Goal: Information Seeking & Learning: Learn about a topic

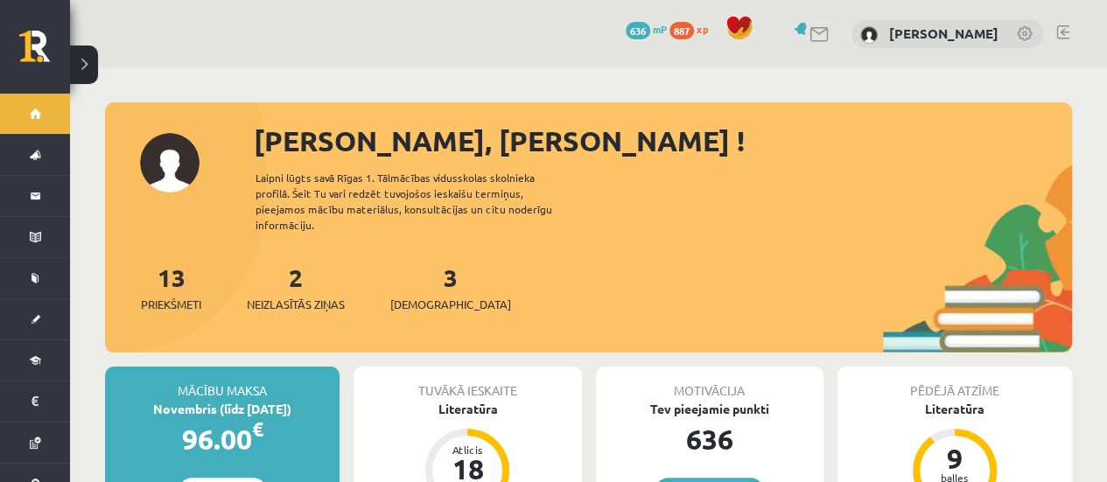
click at [306, 276] on div "2 Neizlasītās ziņas" at bounding box center [296, 286] width 98 height 54
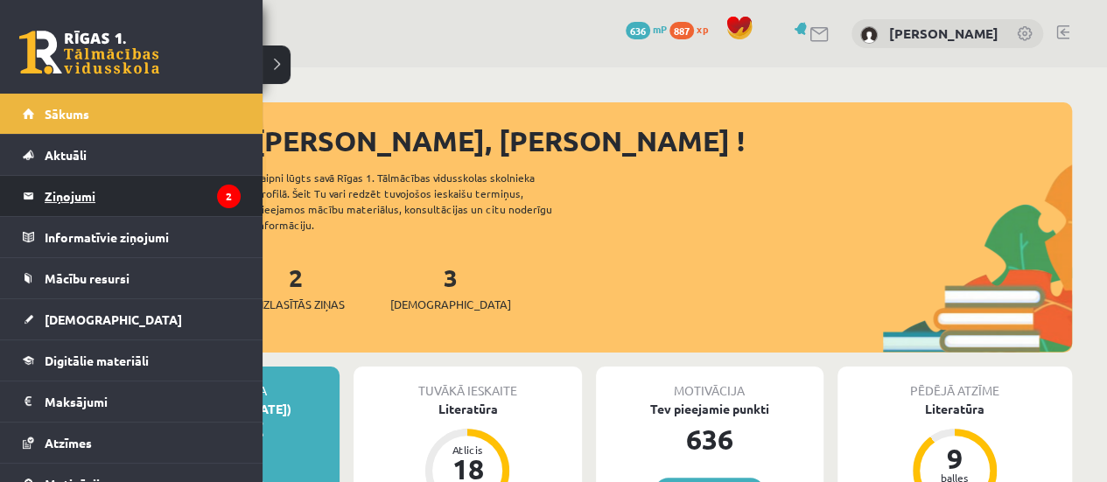
click at [143, 199] on legend "Ziņojumi 2" at bounding box center [143, 196] width 196 height 40
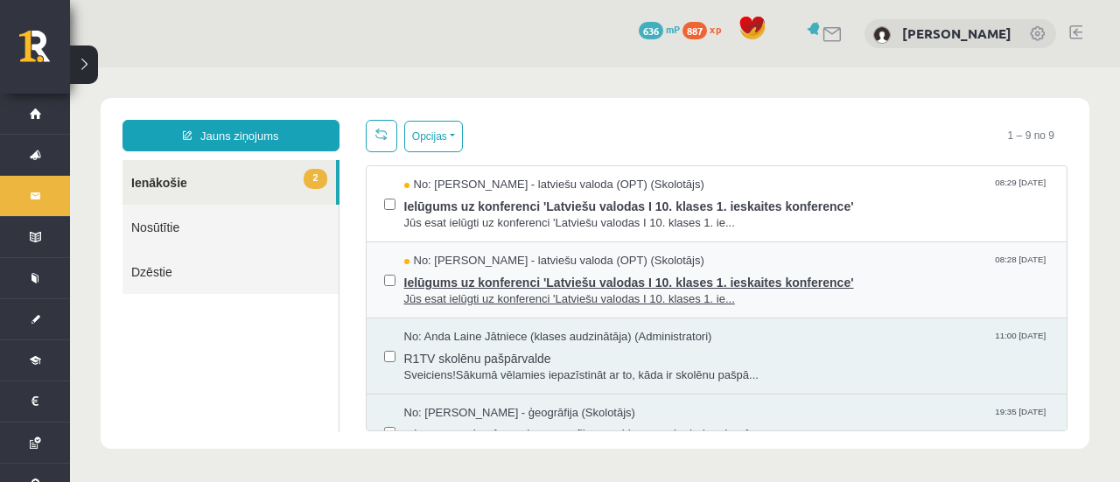
click at [462, 279] on span "Ielūgums uz konferenci 'Latviešu valodas I 10. klases 1. ieskaites konference'" at bounding box center [727, 280] width 646 height 22
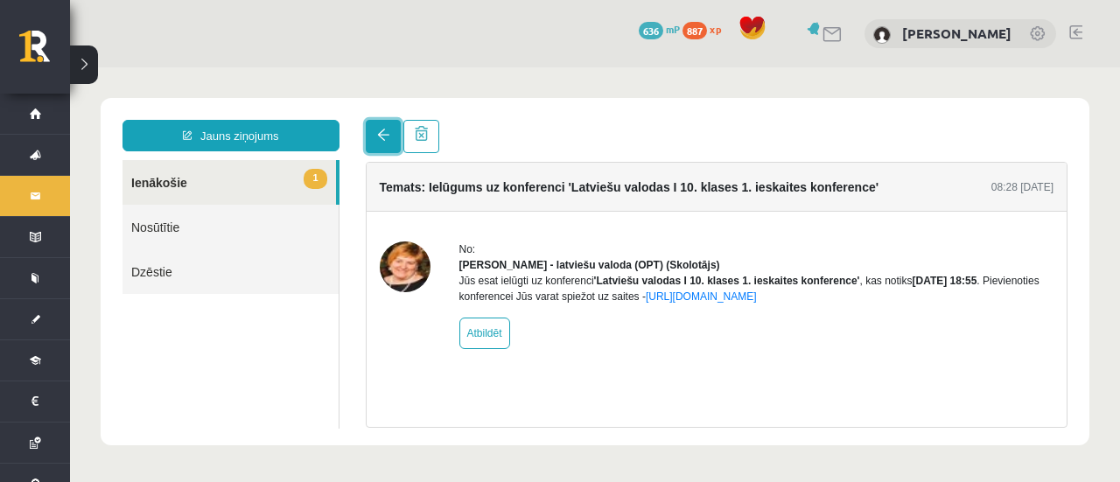
click at [382, 136] on span at bounding box center [383, 135] width 12 height 12
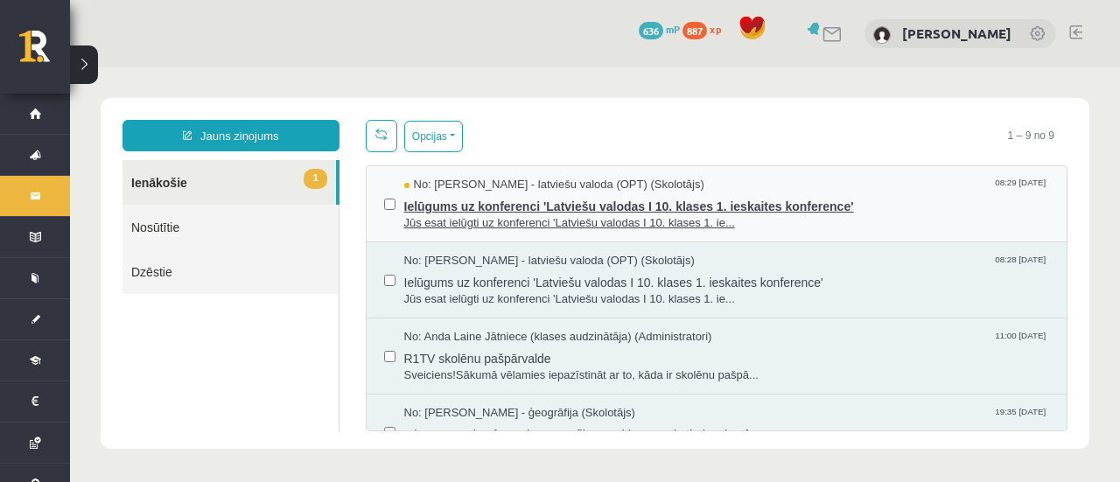
click at [488, 199] on span "Ielūgums uz konferenci 'Latviešu valodas I 10. klases 1. ieskaites konference'" at bounding box center [727, 204] width 646 height 22
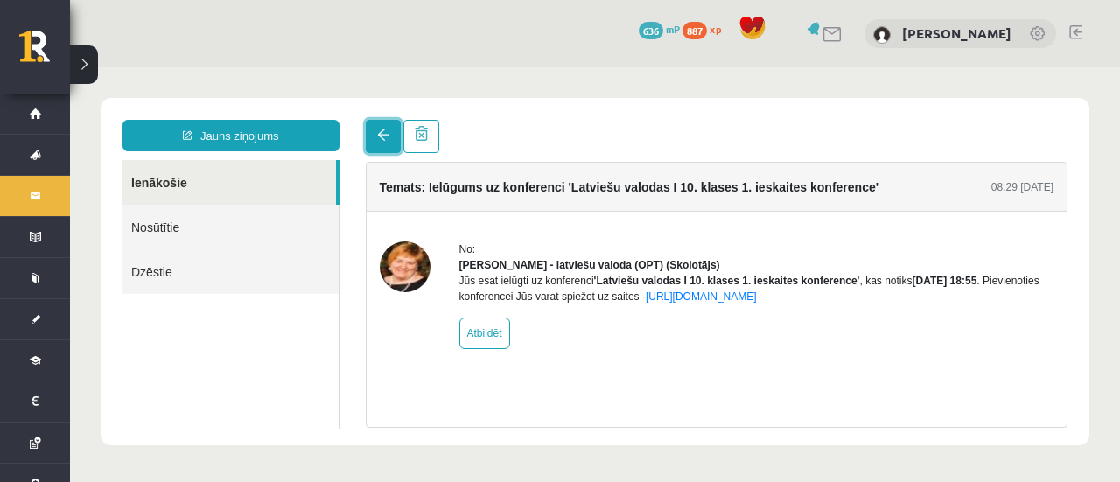
click at [390, 145] on link at bounding box center [383, 136] width 35 height 33
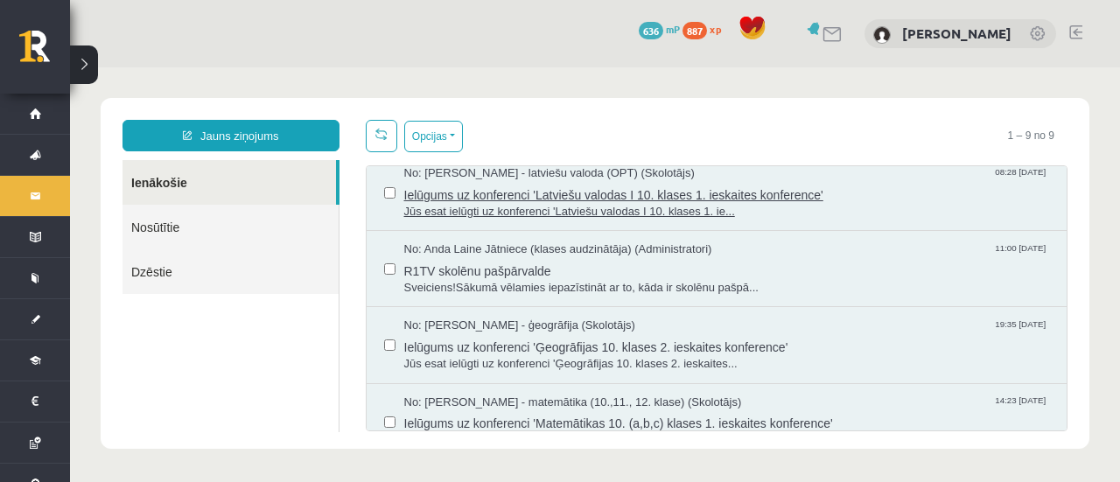
scroll to position [175, 0]
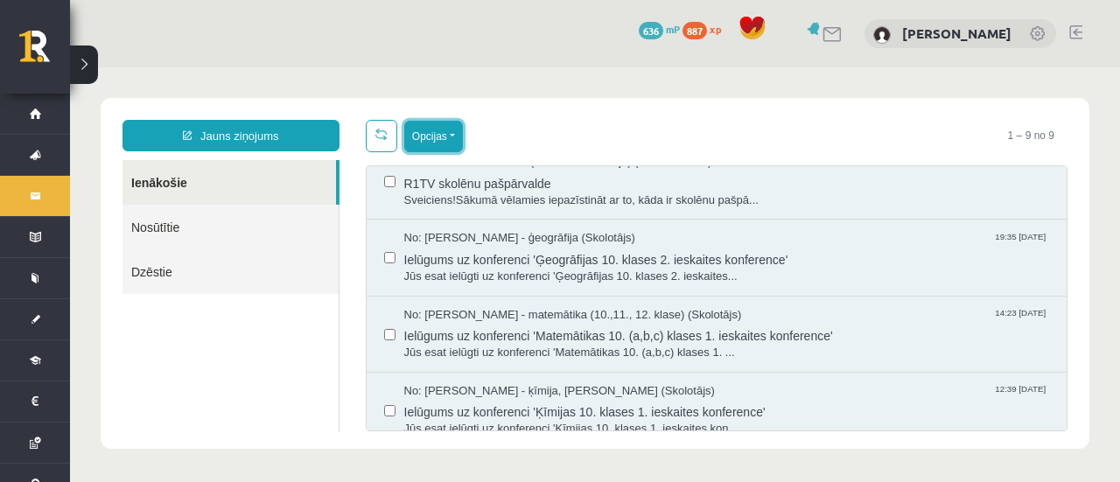
click at [448, 138] on button "Opcijas" at bounding box center [433, 136] width 59 height 31
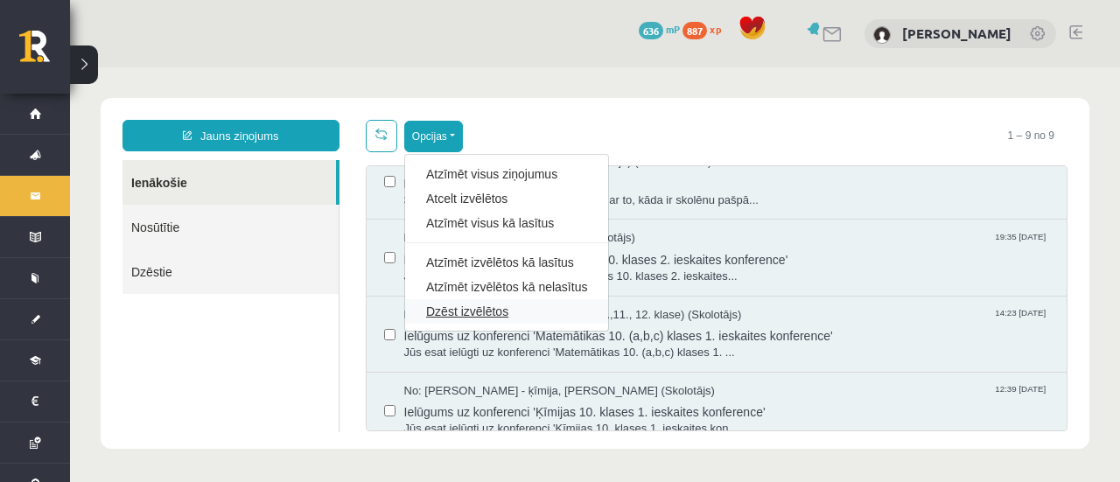
click at [471, 316] on link "Dzēst izvēlētos" at bounding box center [506, 311] width 161 height 17
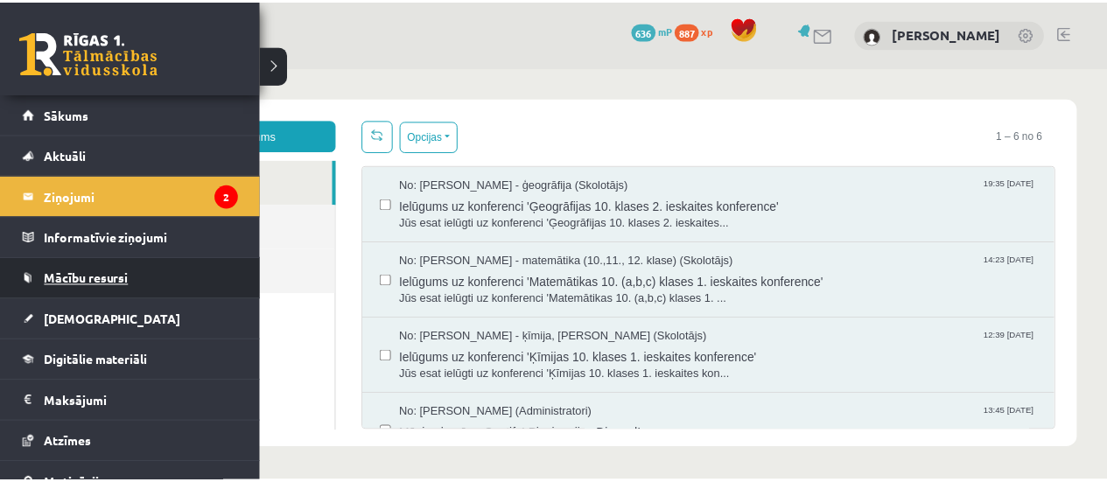
scroll to position [0, 0]
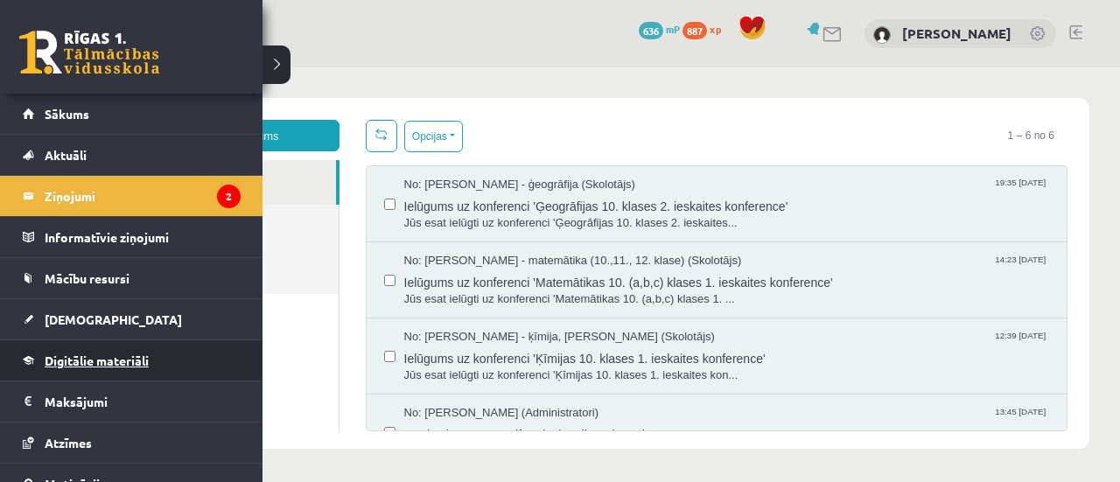
click at [105, 354] on span "Digitālie materiāli" at bounding box center [97, 361] width 104 height 16
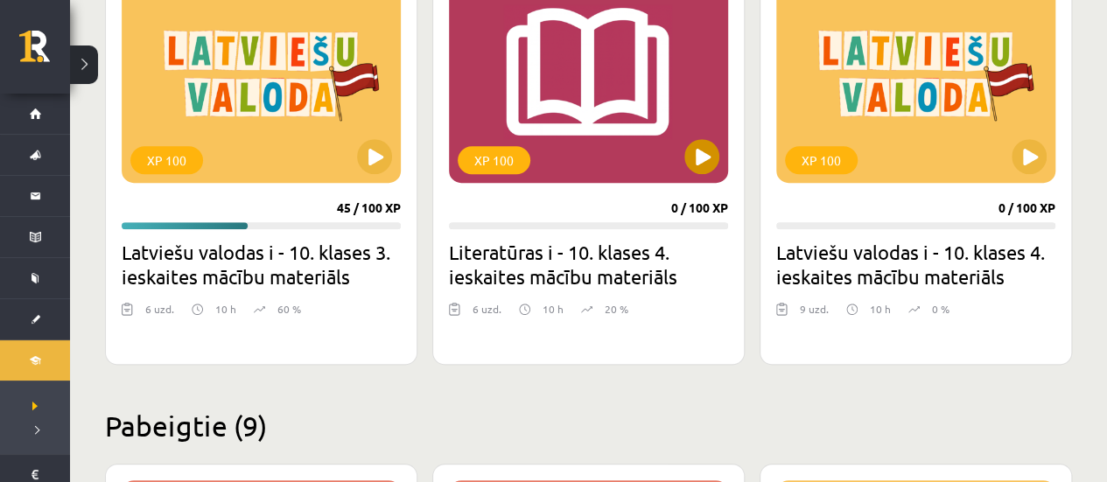
scroll to position [612, 0]
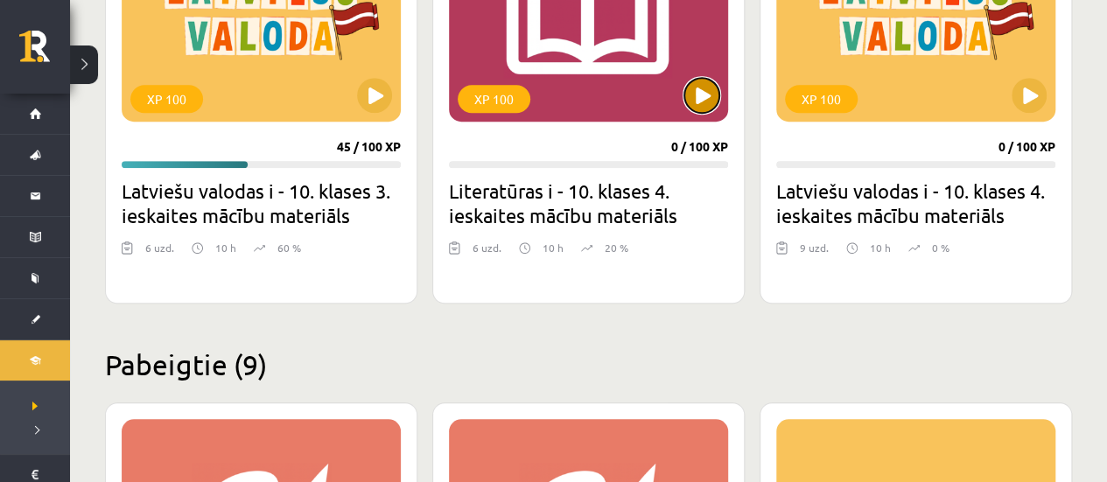
click at [688, 99] on button at bounding box center [701, 95] width 35 height 35
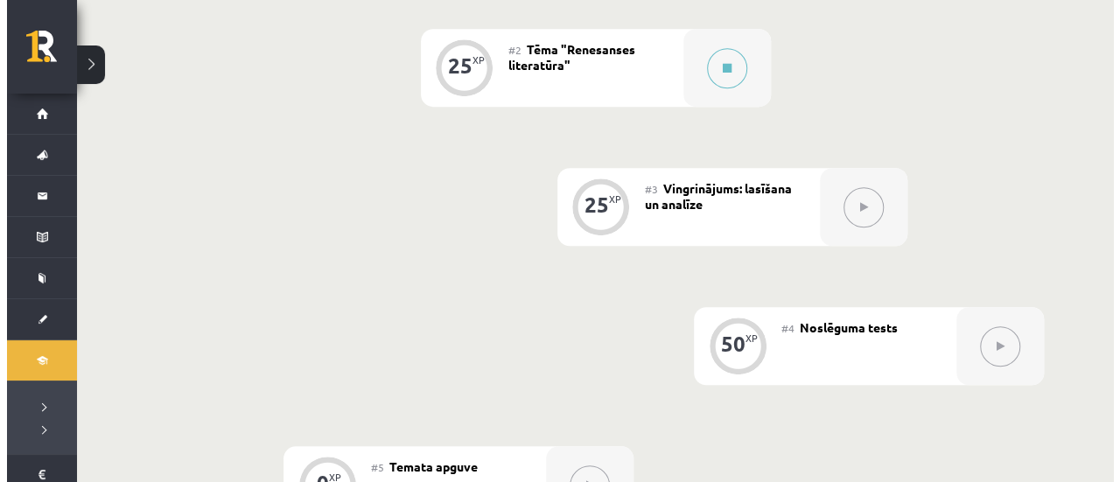
scroll to position [612, 0]
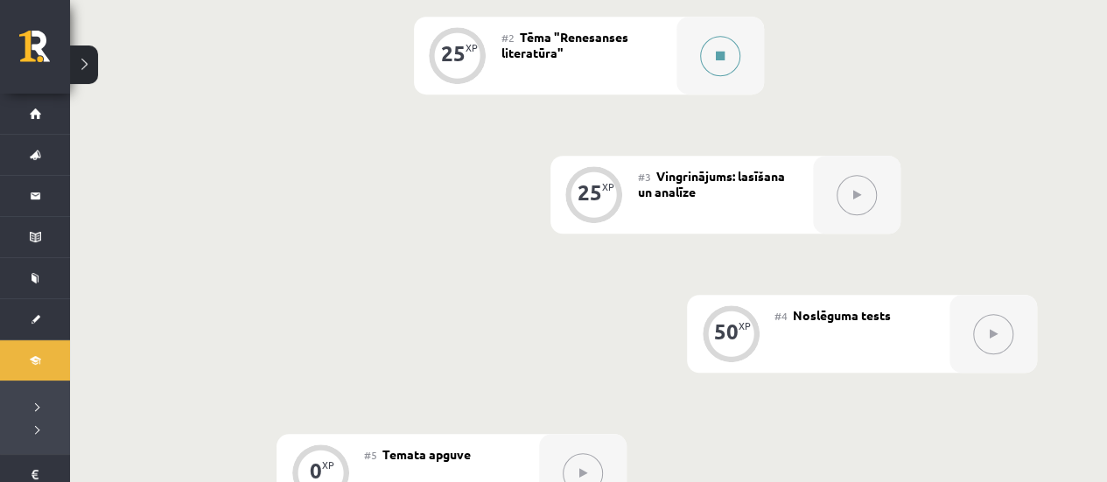
click at [710, 53] on button at bounding box center [720, 56] width 40 height 40
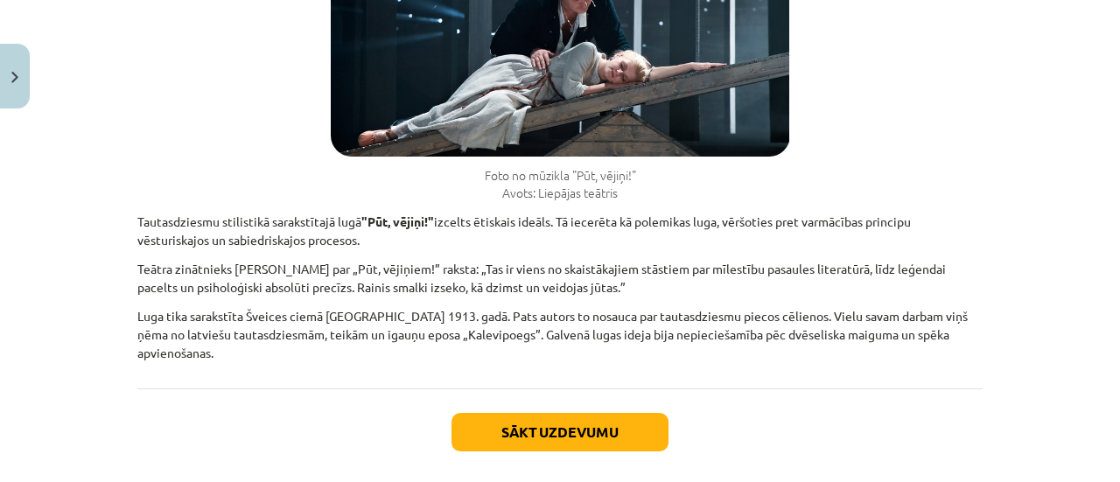
scroll to position [5593, 0]
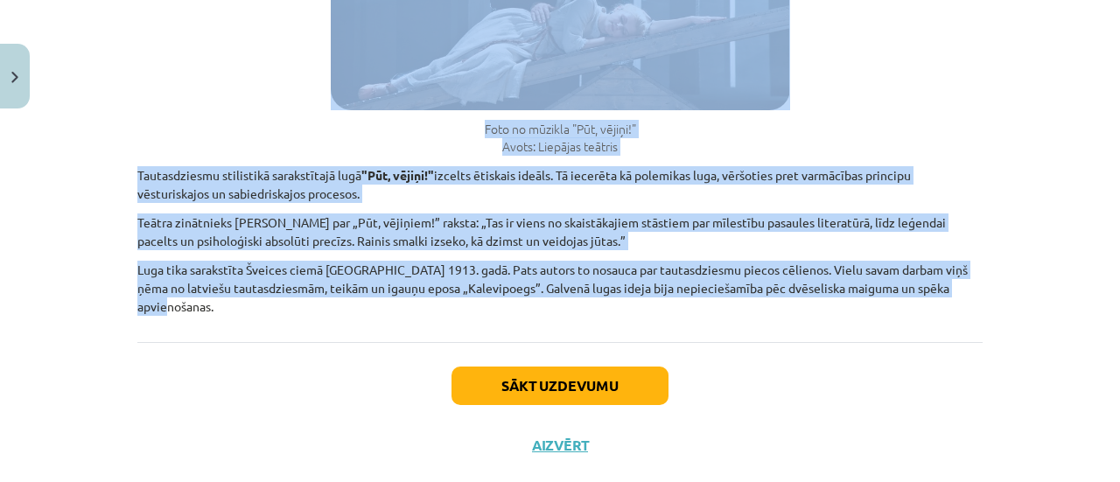
drag, startPoint x: 150, startPoint y: 154, endPoint x: 338, endPoint y: 293, distance: 234.0
copy div "⚠️ Pievērsiet uzmanību! Svarīgākie datumi: Gūtenberga (starp 1394 un 1399 – 146…"
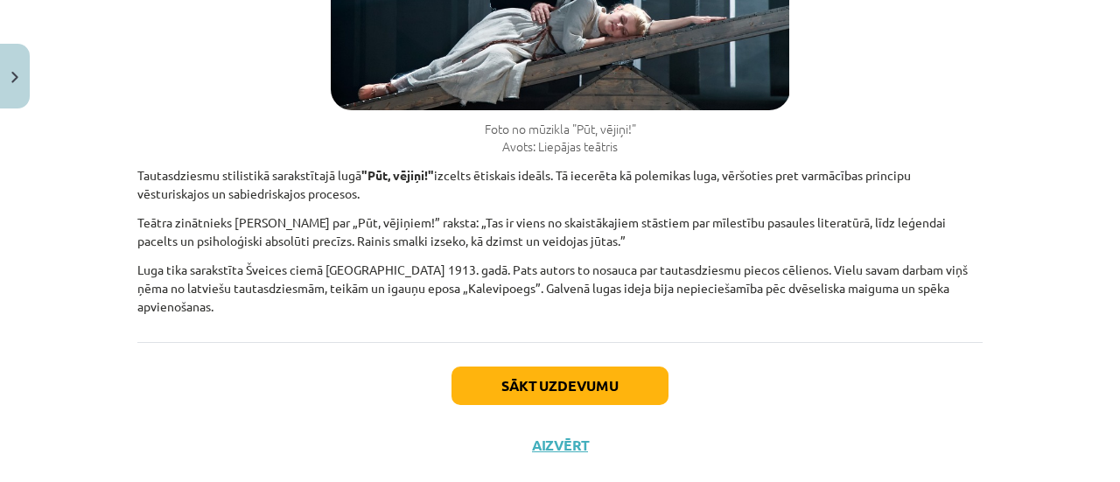
click at [749, 342] on div "Sākt uzdevumu Aizvērt" at bounding box center [559, 403] width 845 height 122
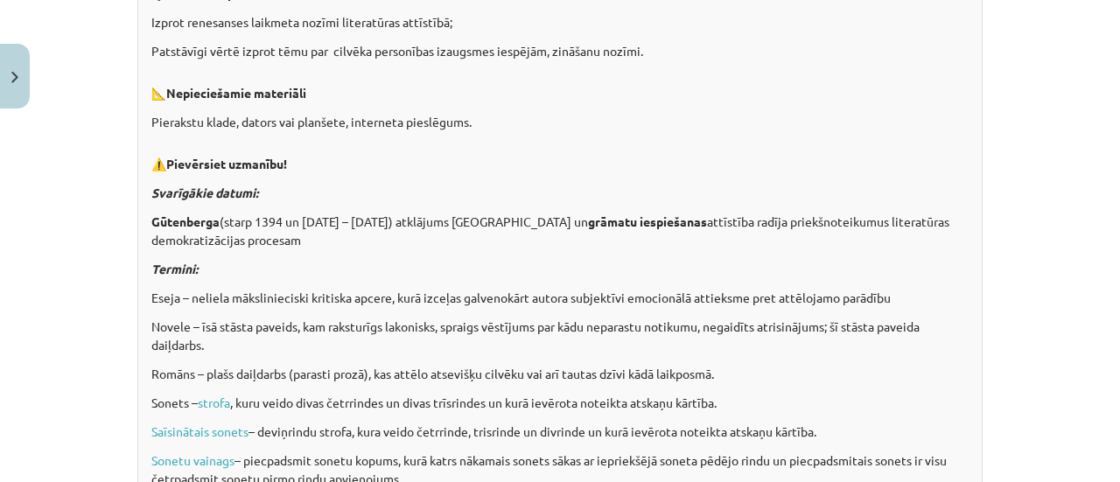
scroll to position [0, 0]
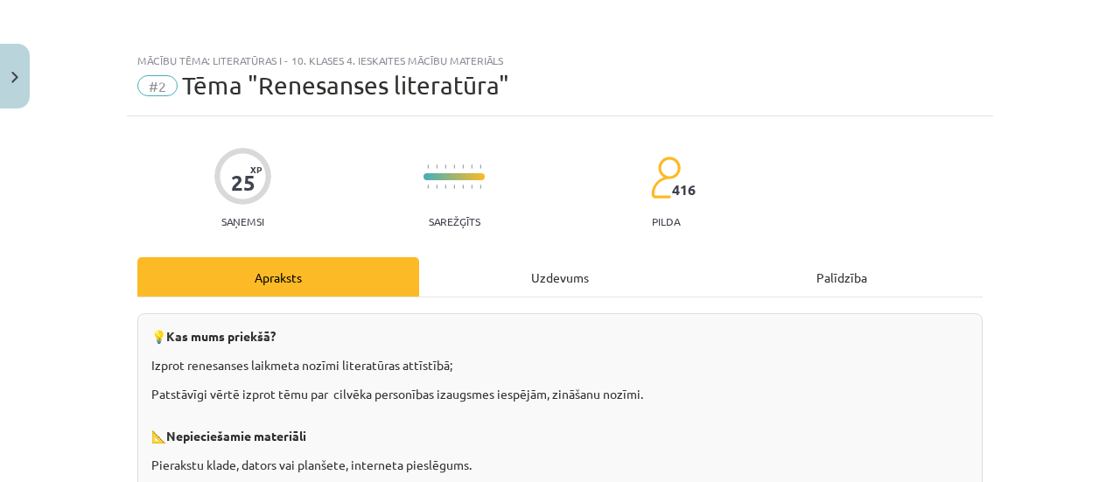
click at [556, 281] on div "Uzdevums" at bounding box center [560, 276] width 282 height 39
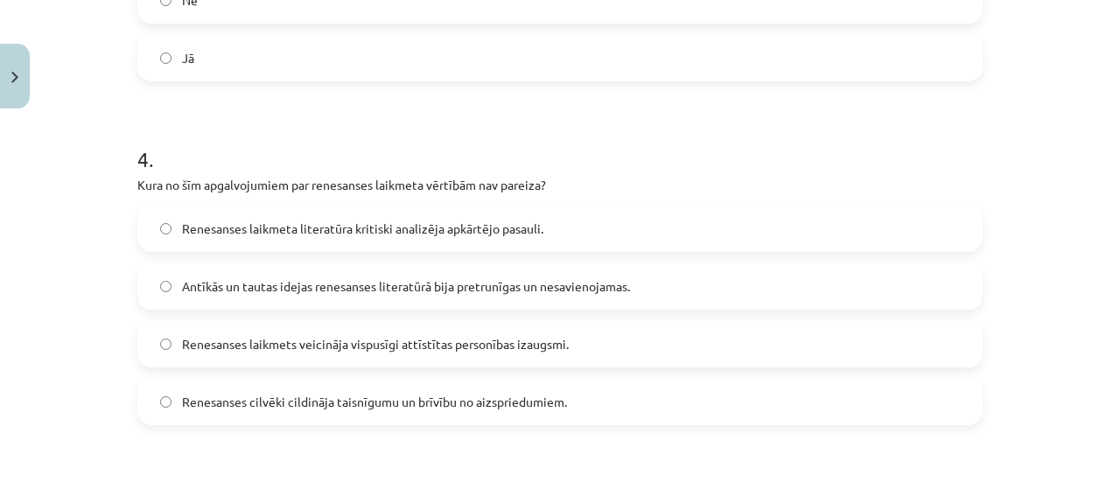
scroll to position [1521, 0]
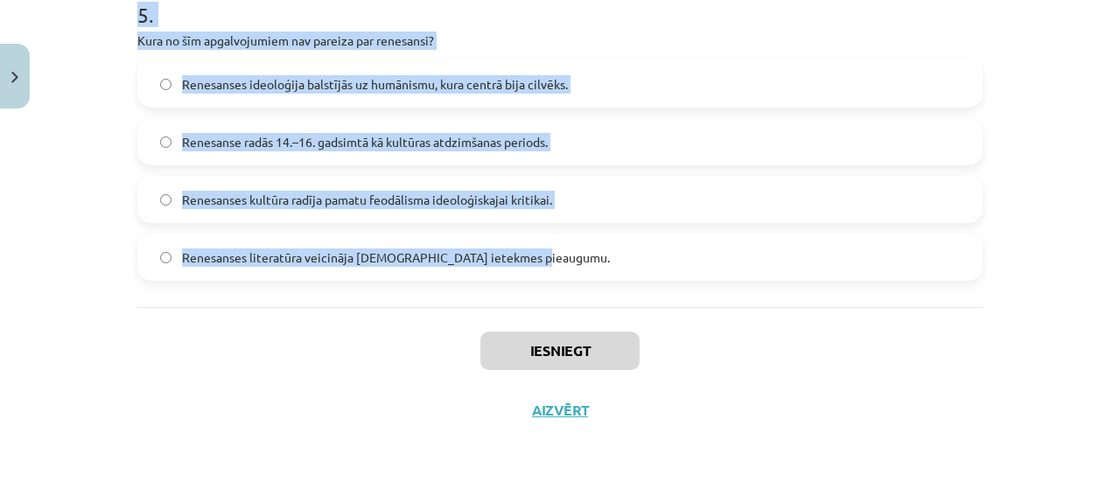
drag, startPoint x: 135, startPoint y: 73, endPoint x: 563, endPoint y: 253, distance: 464.7
copy form "1 . Vai Šekspīra daiļrades pirmajā posmā dominēja komēdijas un vēsturiskās hron…"
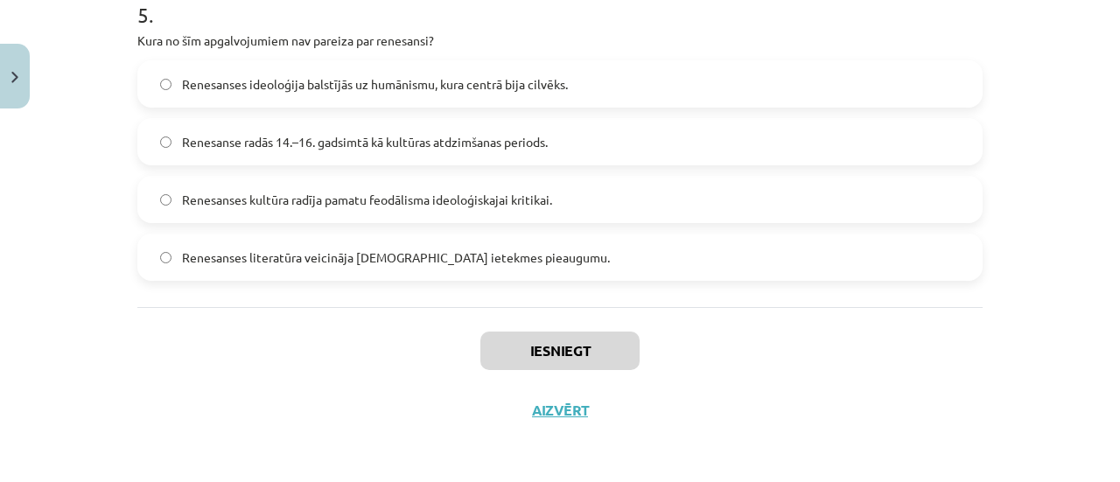
click at [322, 322] on div "Iesniegt Aizvērt" at bounding box center [559, 368] width 845 height 122
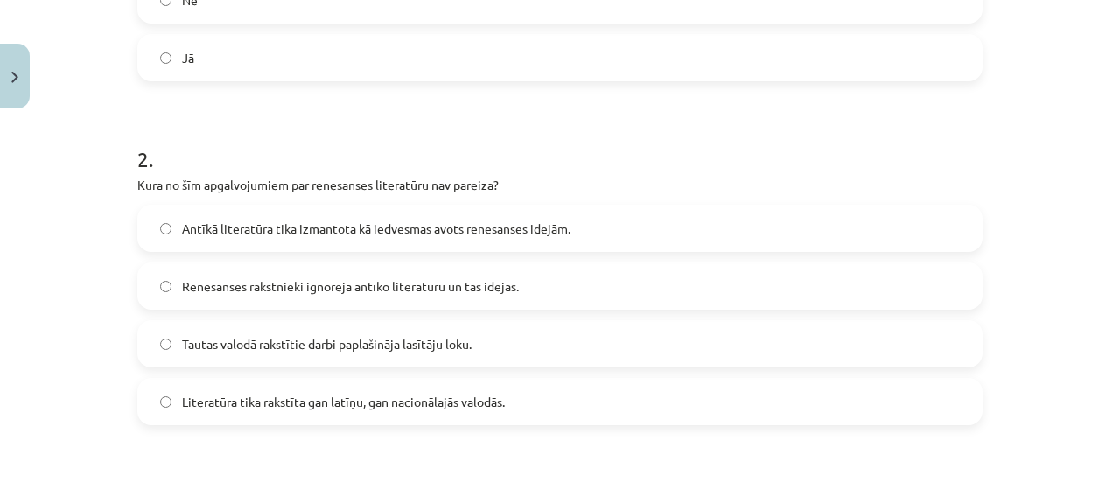
scroll to position [383, 0]
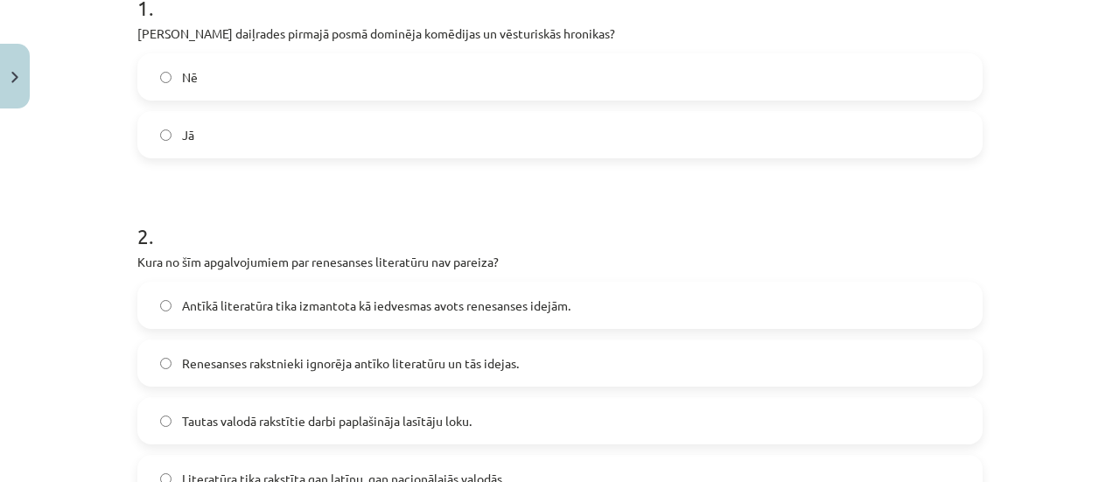
drag, startPoint x: 313, startPoint y: 134, endPoint x: 315, endPoint y: 152, distance: 18.5
click at [313, 134] on label "Jā" at bounding box center [560, 135] width 842 height 44
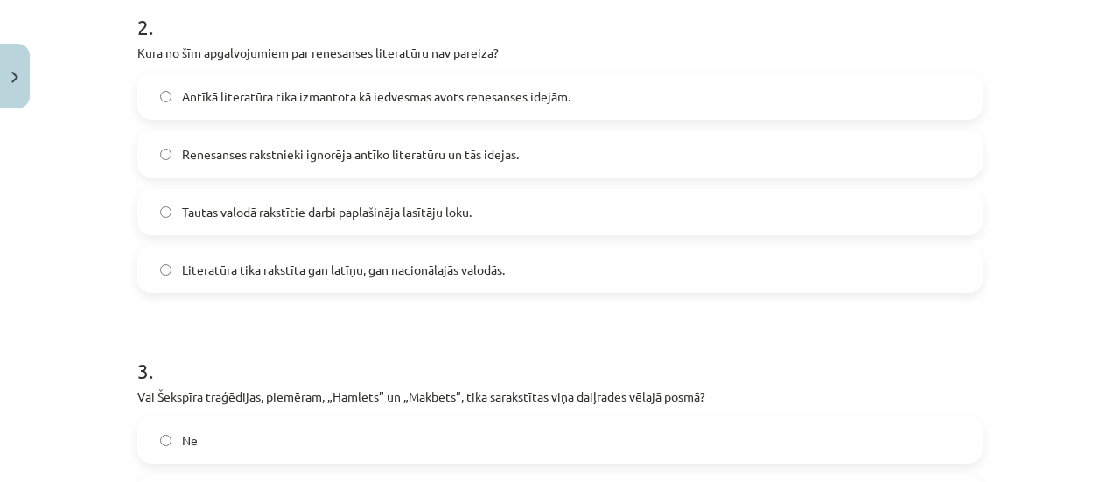
scroll to position [558, 0]
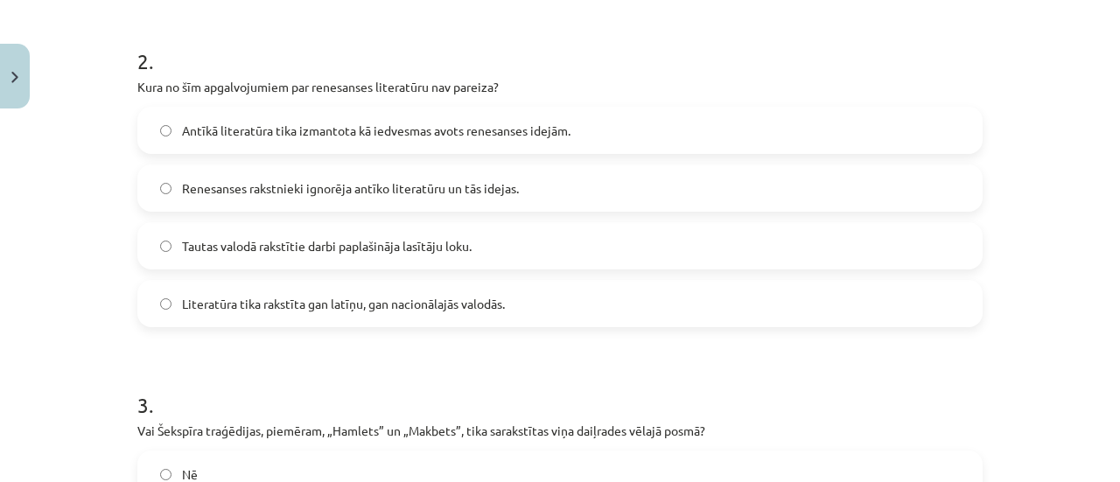
click at [420, 199] on label "Renesanses rakstnieki ignorēja antīko literatūru un tās idejas." at bounding box center [560, 188] width 842 height 44
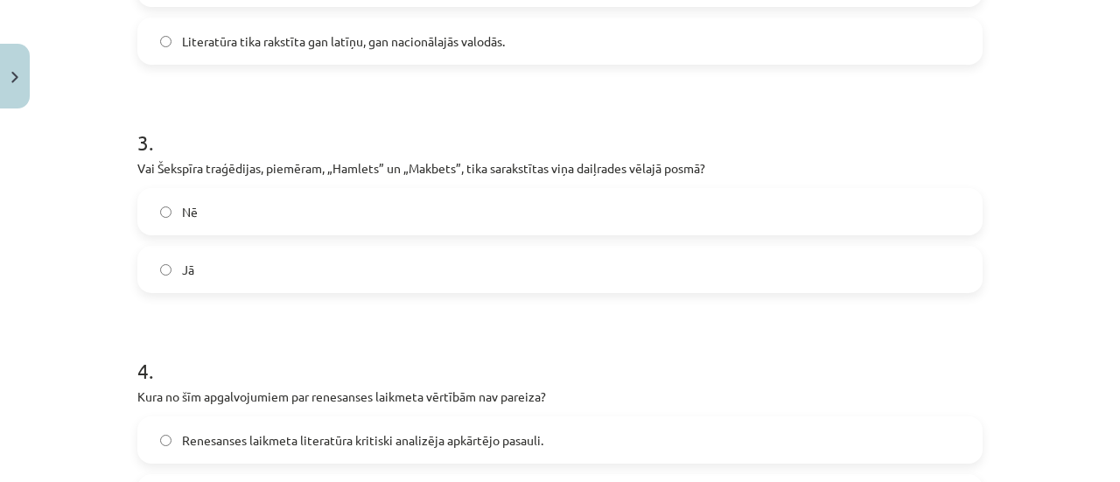
click at [389, 270] on label "Jā" at bounding box center [560, 270] width 842 height 44
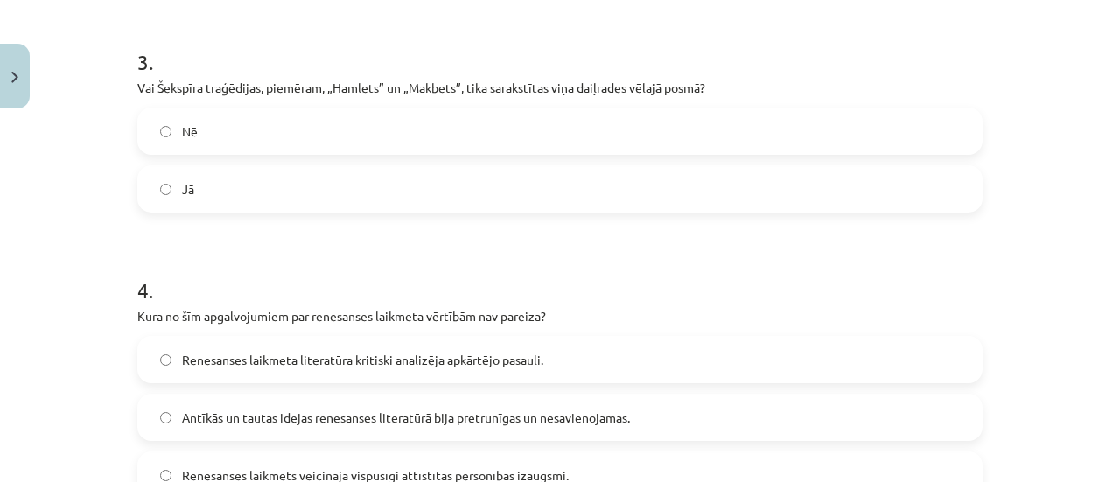
scroll to position [1083, 0]
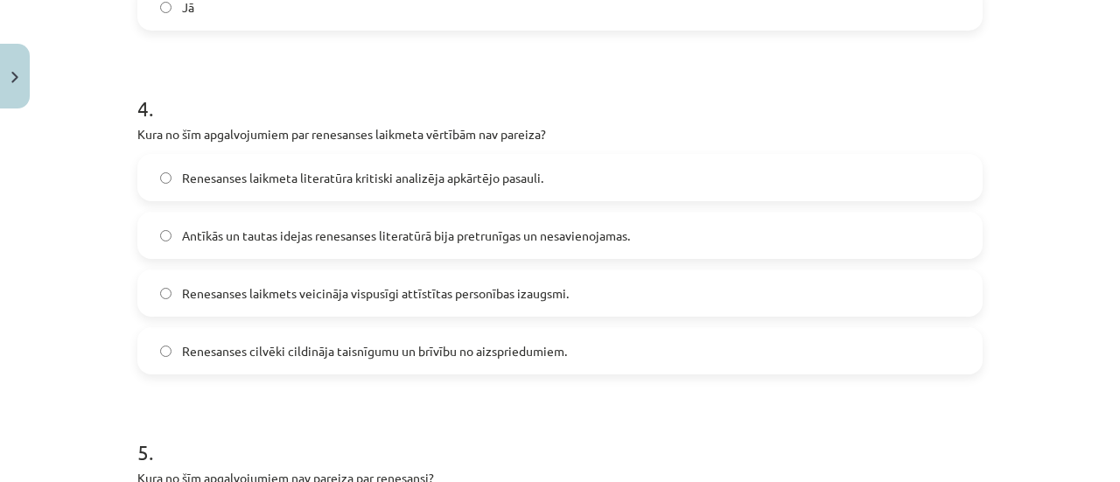
click at [386, 248] on label "Antīkās un tautas idejas renesanses literatūrā bija pretrunīgas un nesavienojam…" at bounding box center [560, 235] width 842 height 44
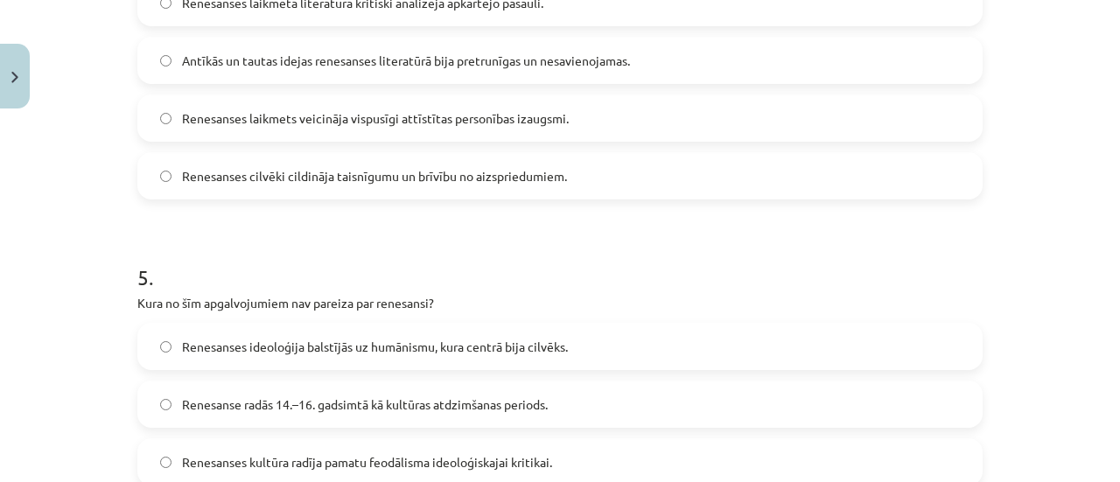
scroll to position [1433, 0]
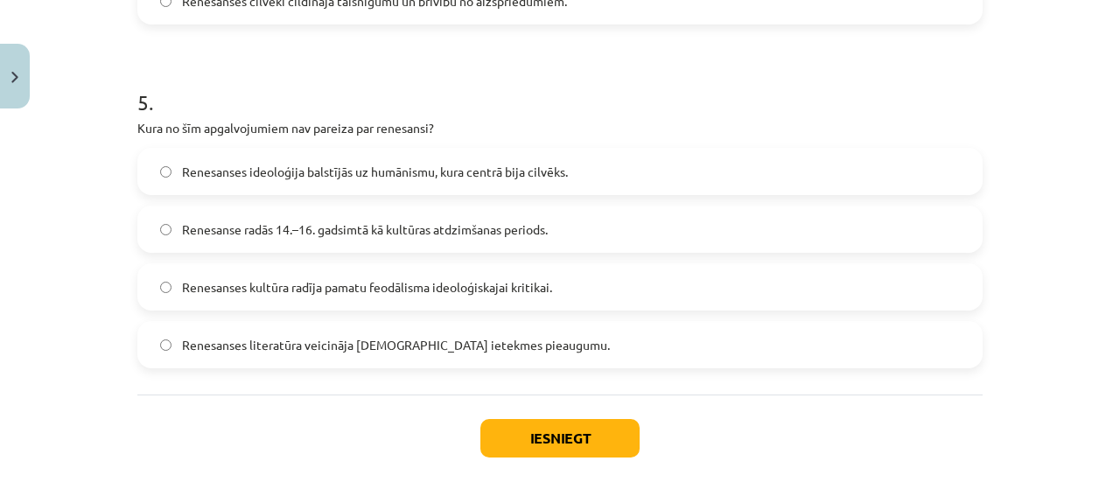
click at [406, 351] on span "Renesanses literatūra veicināja baznīcas ietekmes pieaugumu." at bounding box center [396, 345] width 428 height 18
click at [520, 430] on button "Iesniegt" at bounding box center [559, 438] width 159 height 38
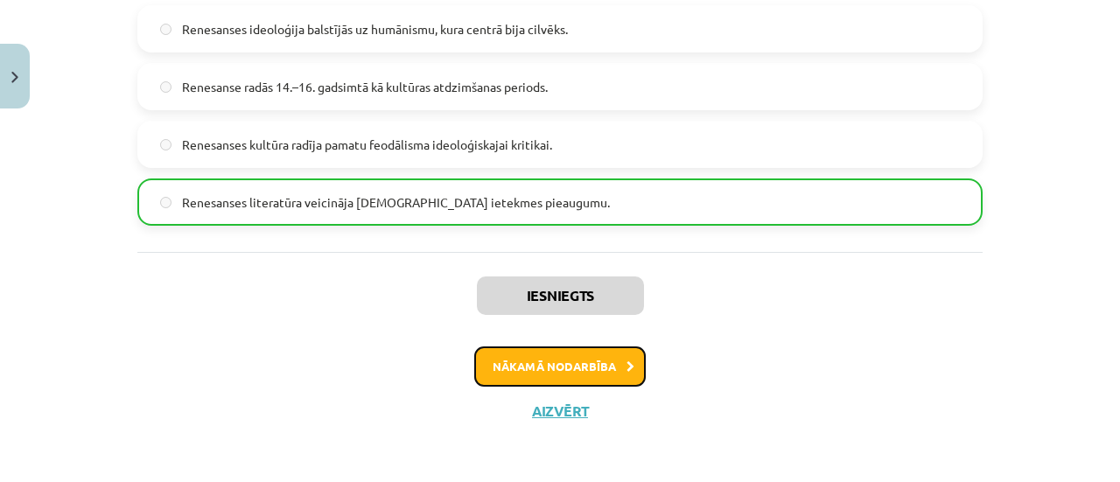
click at [590, 367] on button "Nākamā nodarbība" at bounding box center [559, 366] width 171 height 40
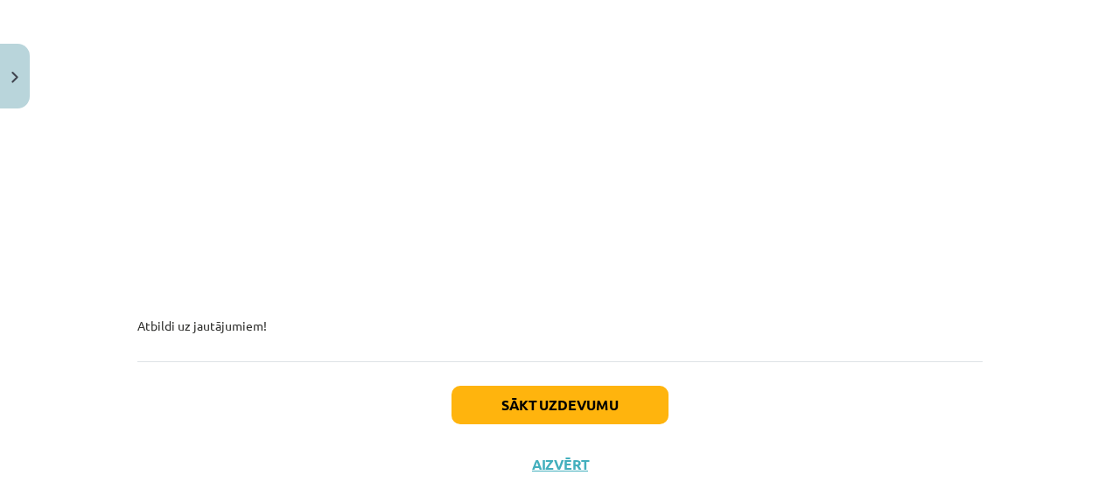
scroll to position [500, 0]
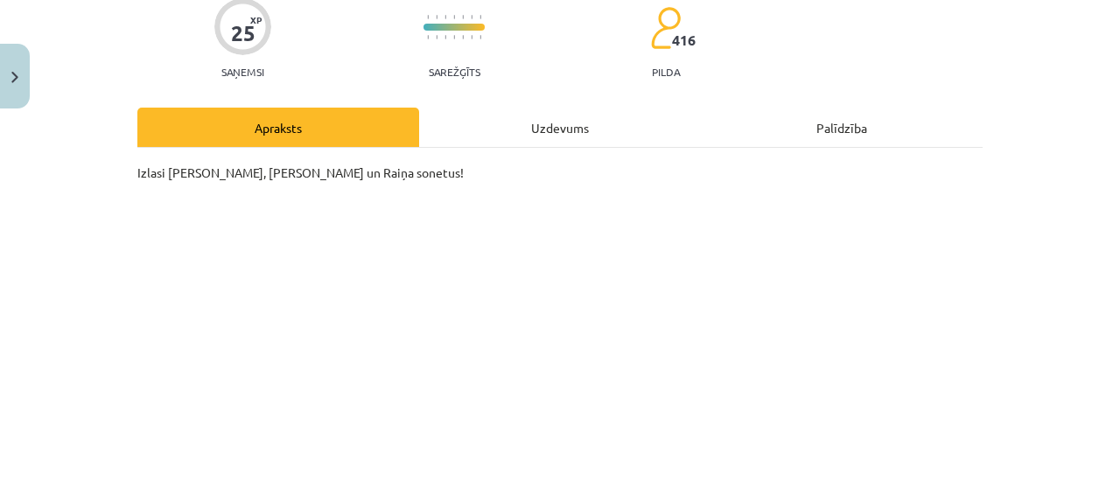
click at [582, 127] on div "Uzdevums" at bounding box center [560, 127] width 282 height 39
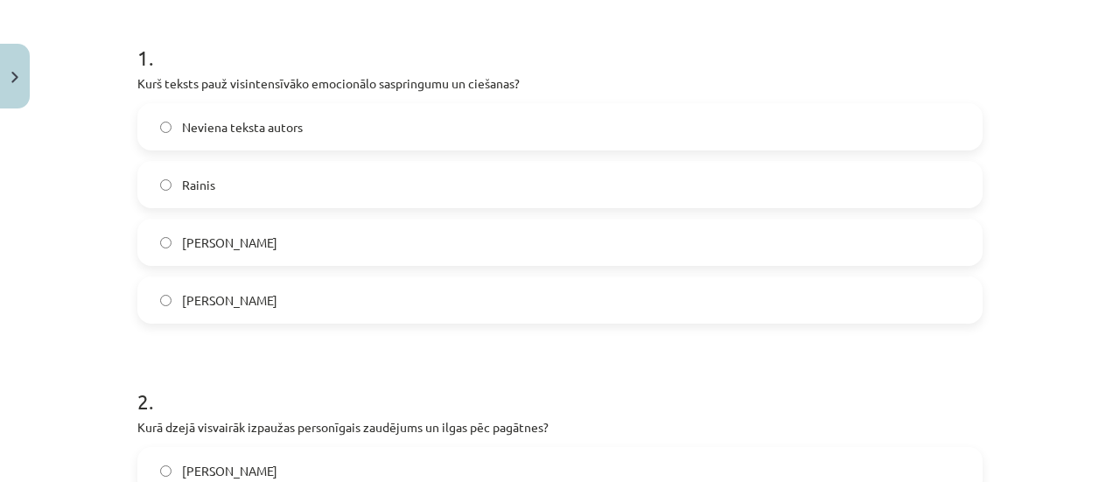
scroll to position [131, 0]
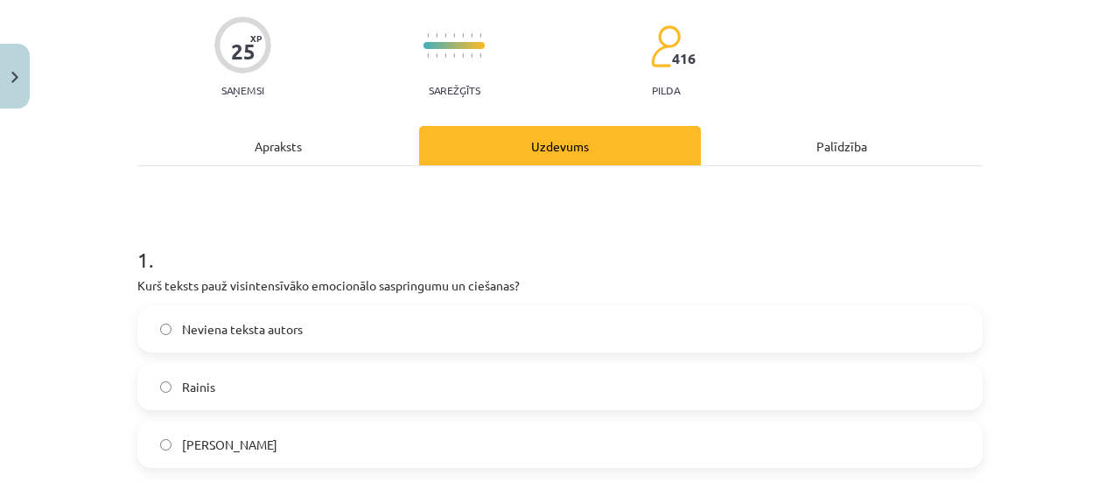
click at [290, 148] on div "Apraksts" at bounding box center [278, 145] width 282 height 39
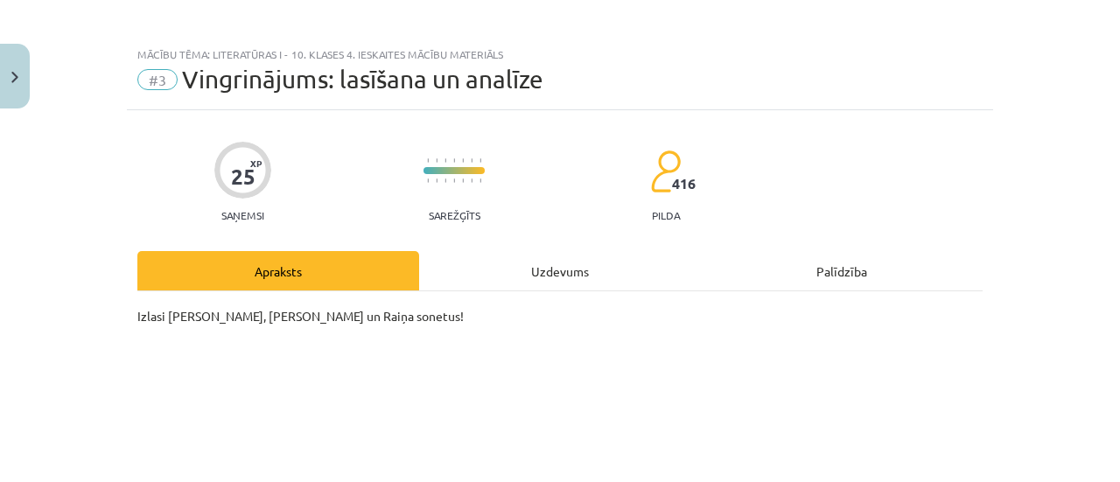
scroll to position [0, 0]
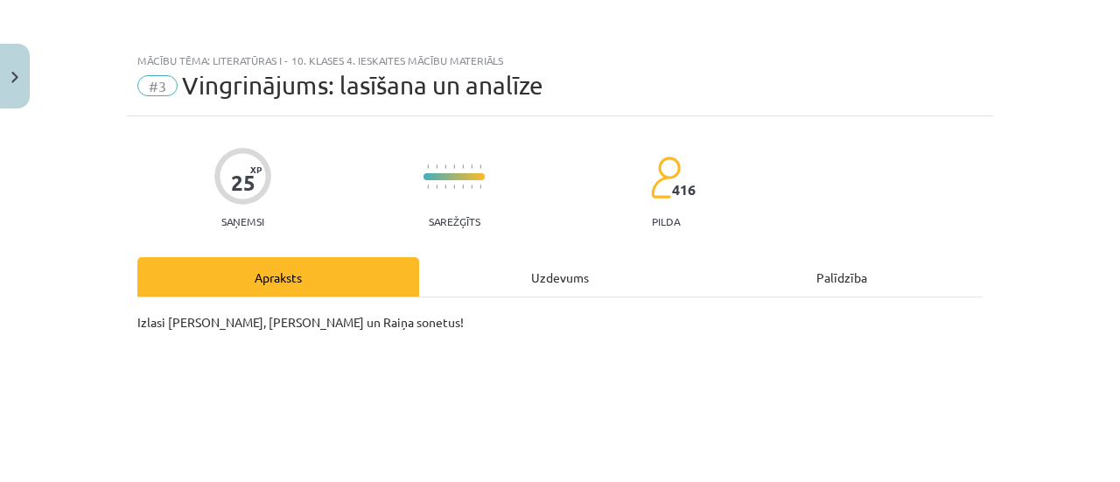
click at [574, 269] on div "Uzdevums" at bounding box center [560, 276] width 282 height 39
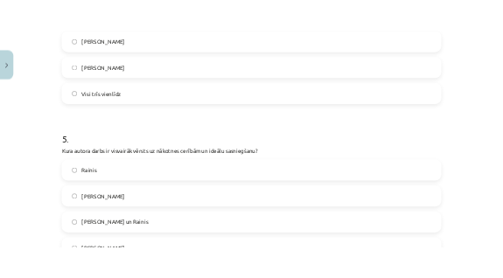
scroll to position [1752, 0]
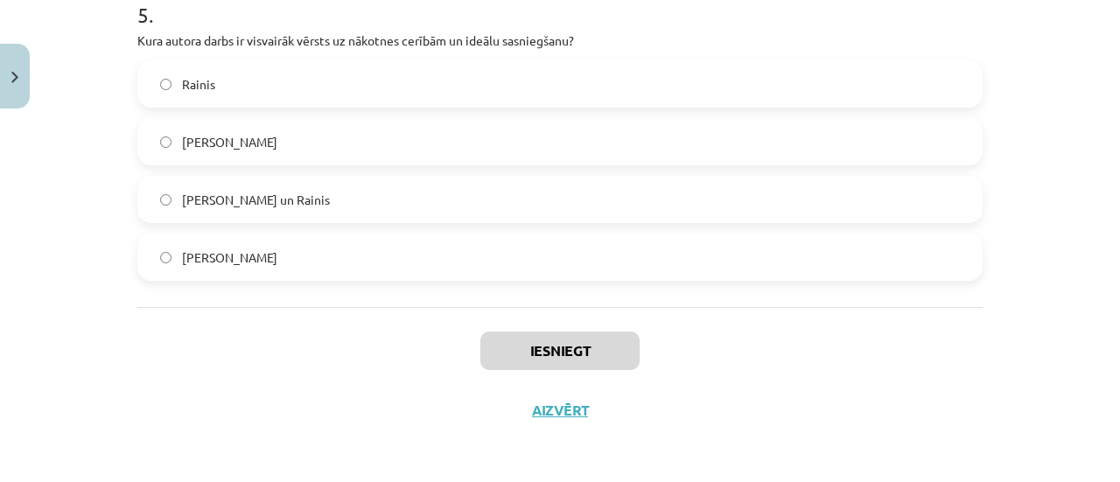
drag, startPoint x: 135, startPoint y: 164, endPoint x: 339, endPoint y: 275, distance: 232.2
copy form "1 . Kurš teksts pauž visintensīvāko emocionālo saspringumu un ciešanas? Neviena…"
click at [283, 351] on div "Iesniegt Aizvērt" at bounding box center [559, 368] width 845 height 122
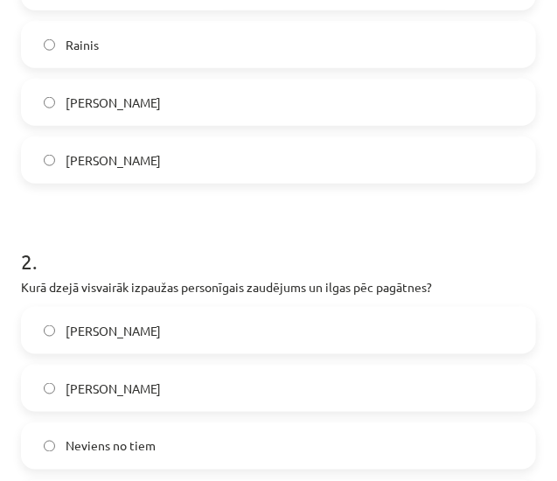
scroll to position [455, 0]
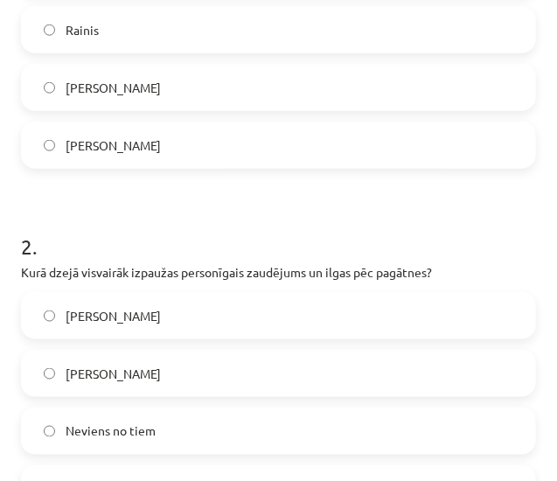
click at [287, 99] on label "Viljams Šekspīrs" at bounding box center [279, 88] width 512 height 44
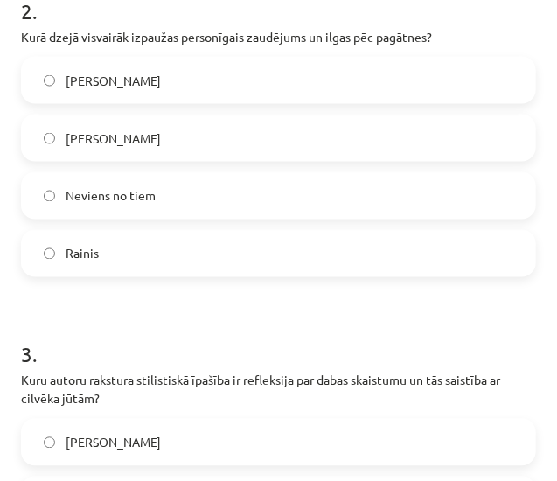
scroll to position [717, 0]
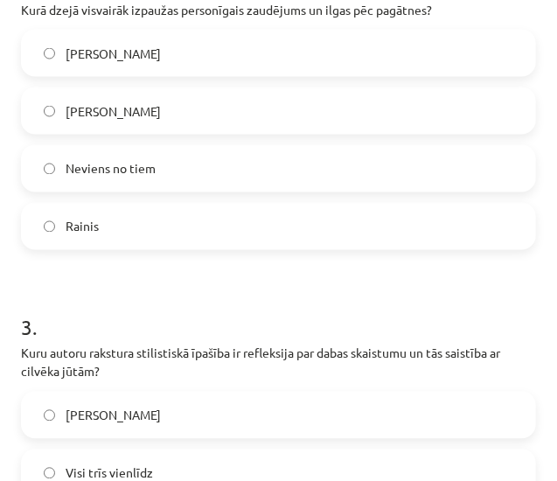
click at [261, 97] on label "Frančesko Petrarka" at bounding box center [279, 111] width 512 height 44
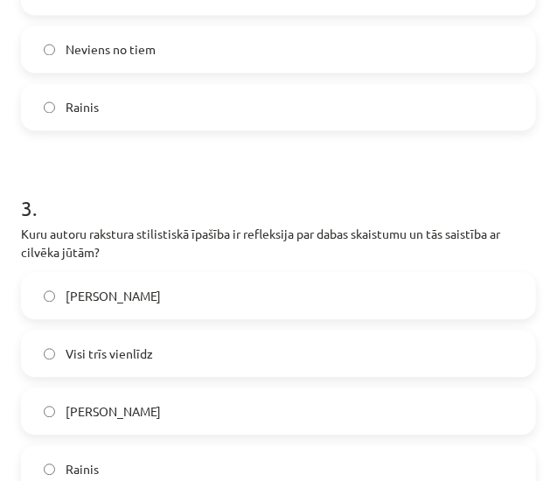
scroll to position [892, 0]
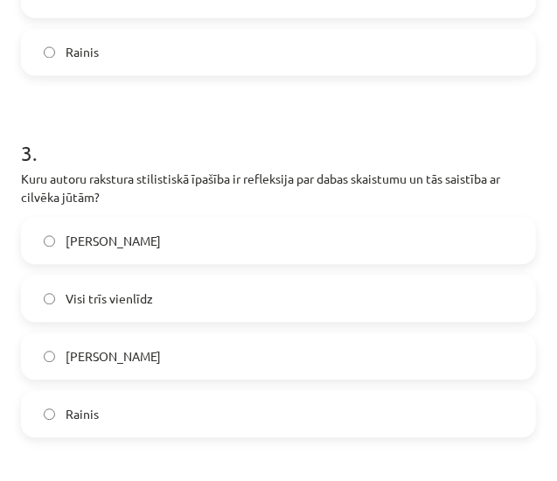
click at [290, 241] on label "Frančesko Petrarka" at bounding box center [279, 241] width 512 height 44
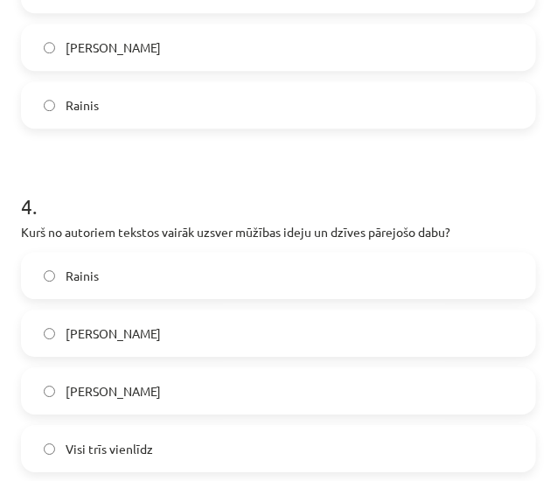
scroll to position [1242, 0]
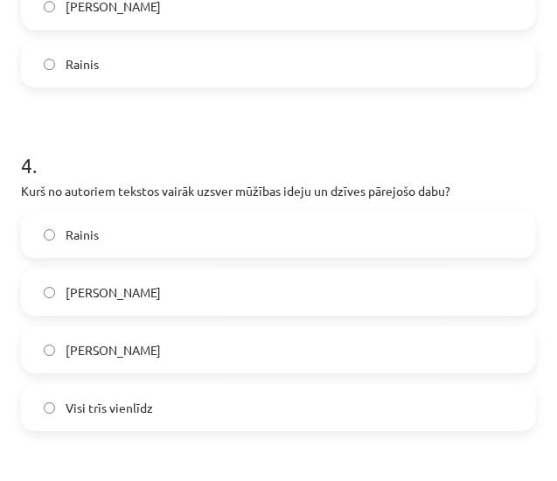
click at [298, 353] on label "Viljams Šekspīrs" at bounding box center [279, 350] width 512 height 44
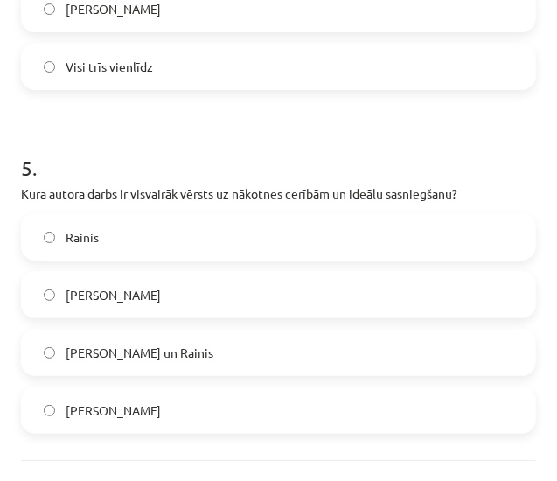
scroll to position [1592, 0]
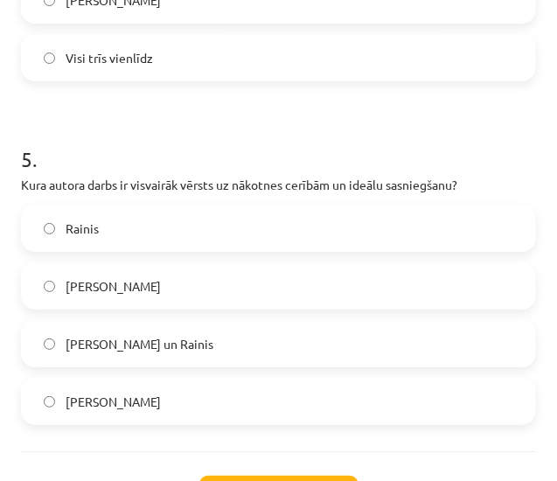
click at [337, 234] on label "Rainis" at bounding box center [279, 228] width 512 height 44
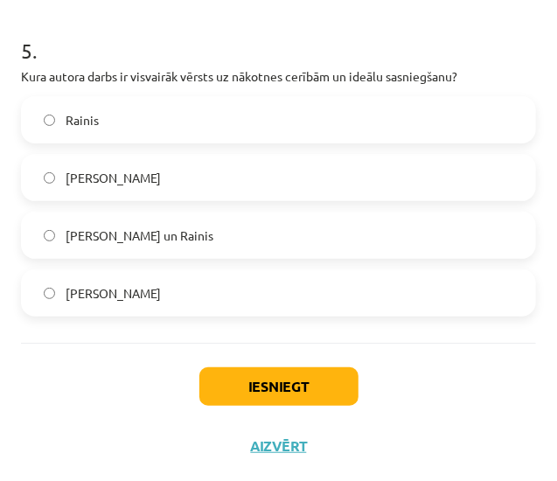
scroll to position [1705, 0]
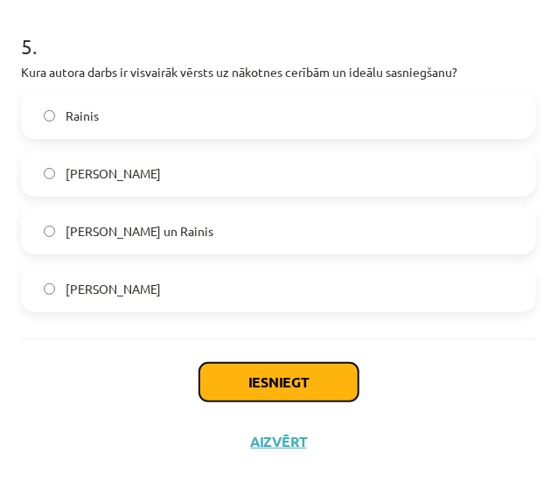
click at [322, 374] on button "Iesniegt" at bounding box center [278, 382] width 159 height 38
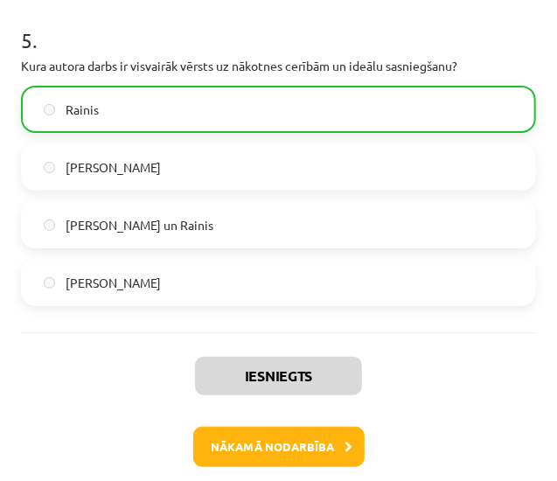
scroll to position [1760, 0]
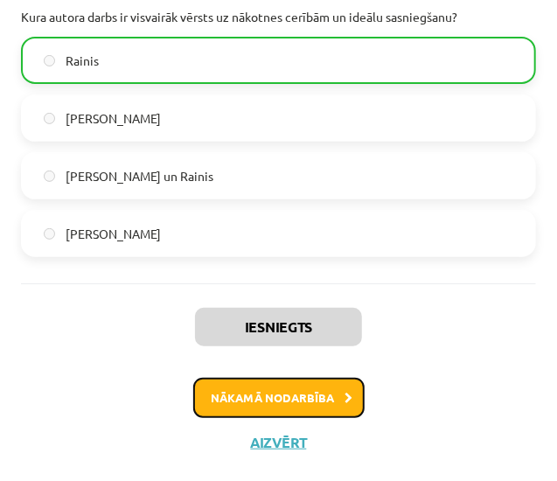
click at [282, 399] on button "Nākamā nodarbība" at bounding box center [278, 398] width 171 height 40
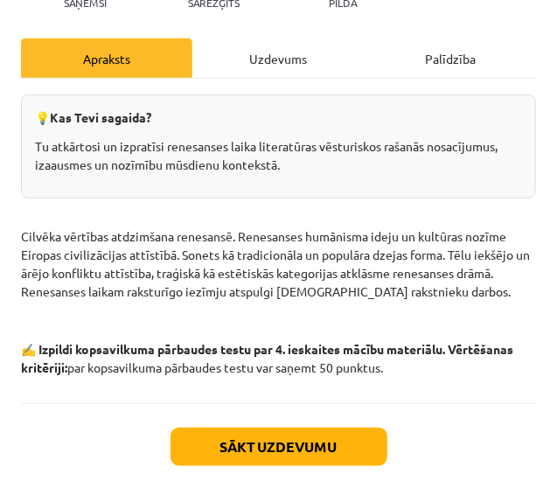
scroll to position [98, 0]
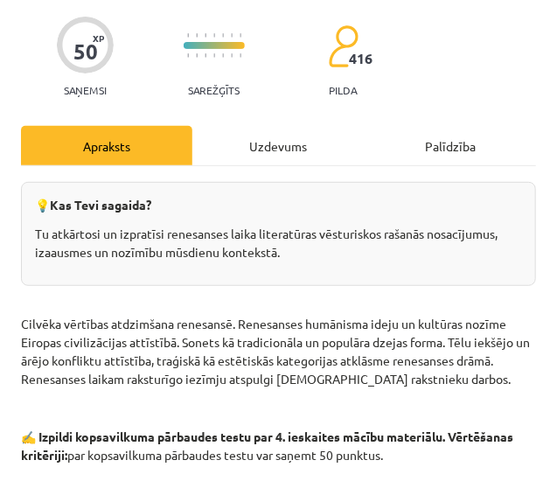
click at [283, 148] on div "Uzdevums" at bounding box center [277, 145] width 171 height 39
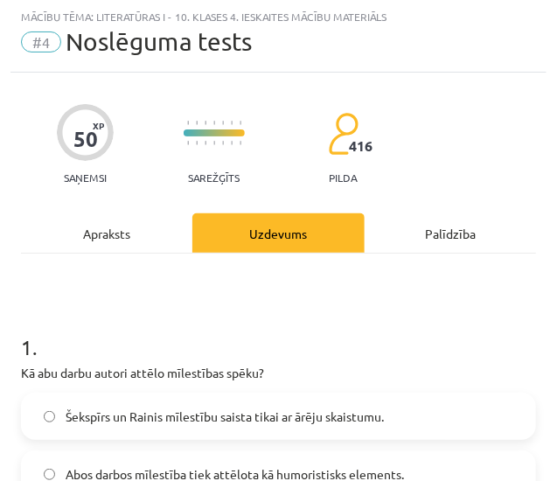
scroll to position [185, 0]
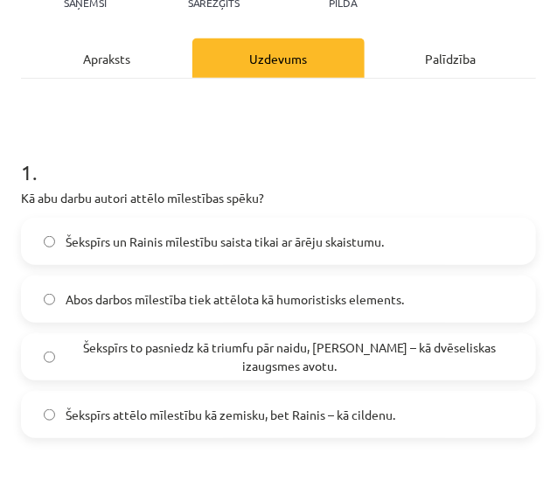
drag, startPoint x: 105, startPoint y: 55, endPoint x: 125, endPoint y: 74, distance: 27.8
click at [105, 55] on div "Apraksts" at bounding box center [106, 57] width 171 height 39
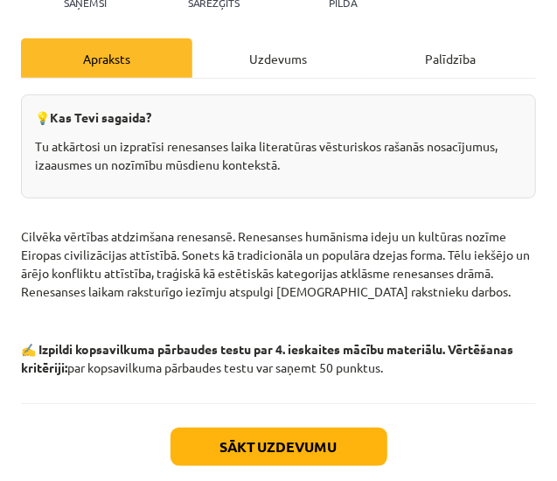
click at [286, 65] on div "Uzdevums" at bounding box center [277, 57] width 171 height 39
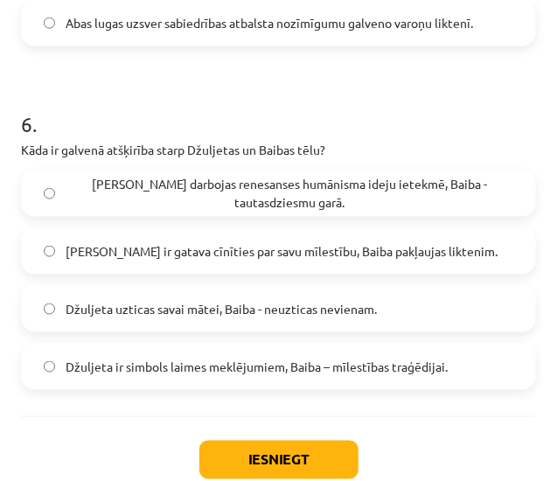
scroll to position [2196, 0]
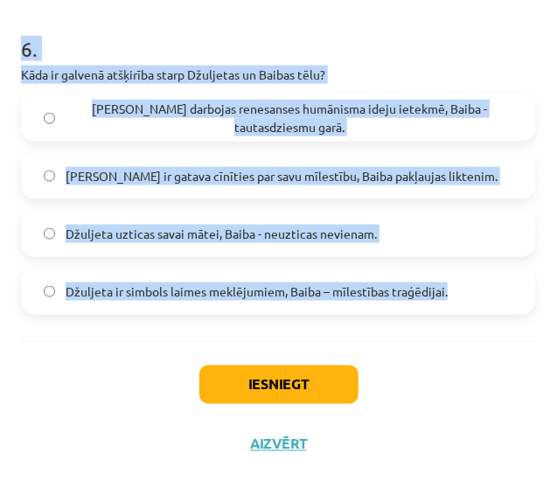
drag, startPoint x: 17, startPoint y: 87, endPoint x: 474, endPoint y: 295, distance: 502.0
copy form "1 . Kā abu darbu autori attēlo mīlestības spēku? Šekspīrs un Rainis mīlestību s…"
click at [397, 46] on h1 "6 ." at bounding box center [278, 33] width 515 height 54
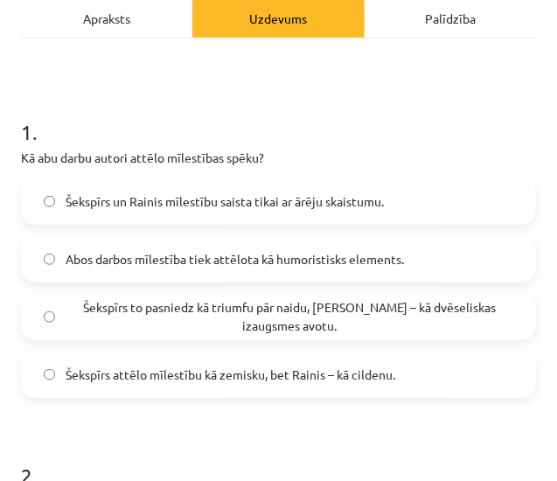
scroll to position [262, 0]
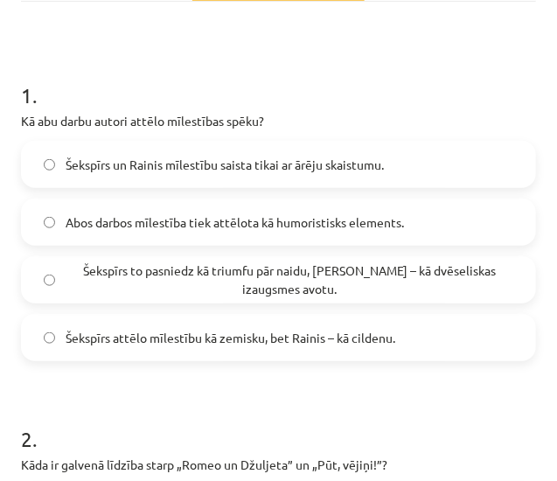
click at [414, 281] on span "Šekspīrs to pasniedz kā triumfu pār naidu, Rainis – kā dvēseliskas izaugsmes av…" at bounding box center [290, 280] width 448 height 37
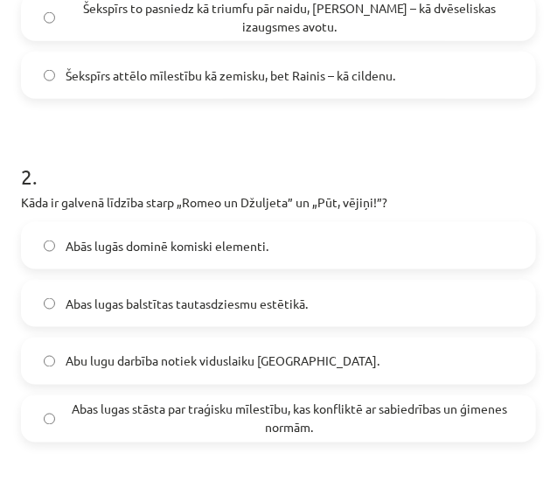
scroll to position [612, 0]
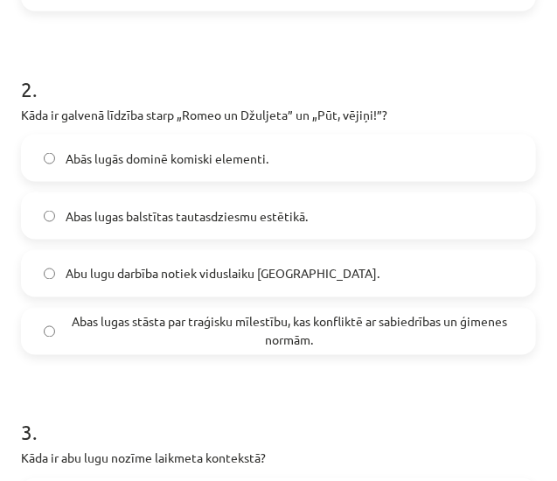
click at [451, 326] on span "Abas lugas stāsta par traģisku mīlestību, kas konfliktē ar sabiedrības un ģimen…" at bounding box center [290, 331] width 448 height 37
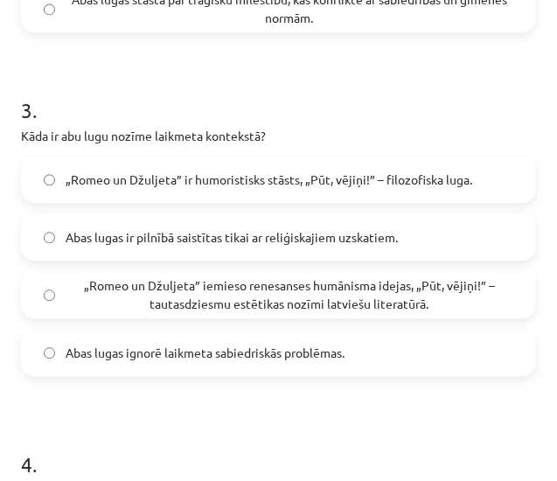
scroll to position [962, 0]
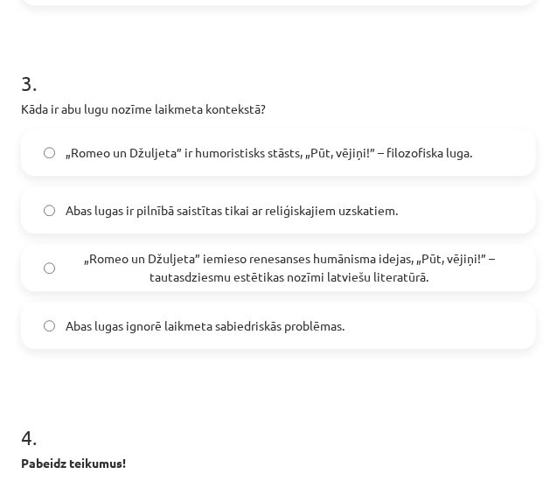
click at [363, 143] on span "„Romeo un Džuljeta” ir humoristisks stāsts, „Pūt, vējiņi!” – filozofiska luga." at bounding box center [269, 152] width 407 height 18
drag, startPoint x: 428, startPoint y: 260, endPoint x: 438, endPoint y: 251, distance: 13.7
click at [428, 258] on span "„Romeo un Džuljeta” iemieso renesanses humānisma idejas, „Pūt, vējiņi!” – tauta…" at bounding box center [290, 267] width 448 height 37
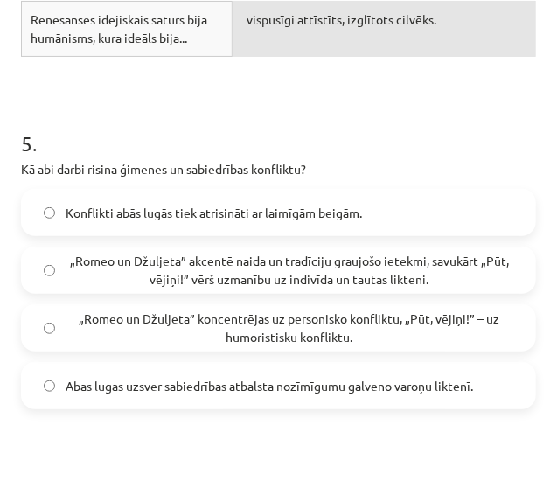
scroll to position [1837, 0]
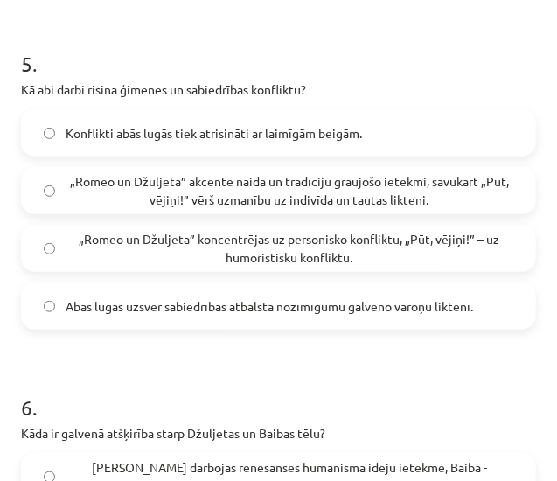
click at [409, 190] on span "„Romeo un Džuljeta” akcentē naida un tradīciju graujošo ietekmi, savukārt „Pūt,…" at bounding box center [290, 190] width 448 height 37
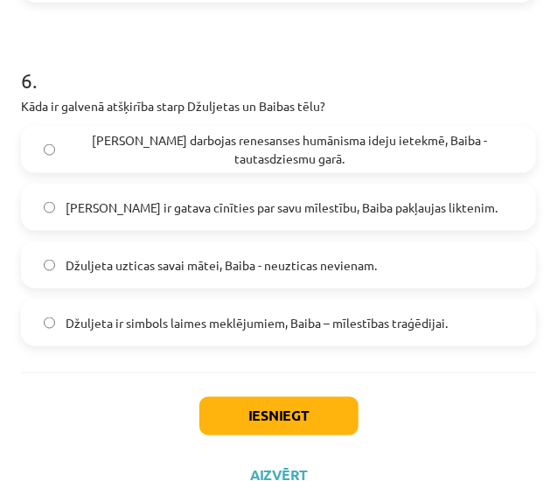
scroll to position [2187, 0]
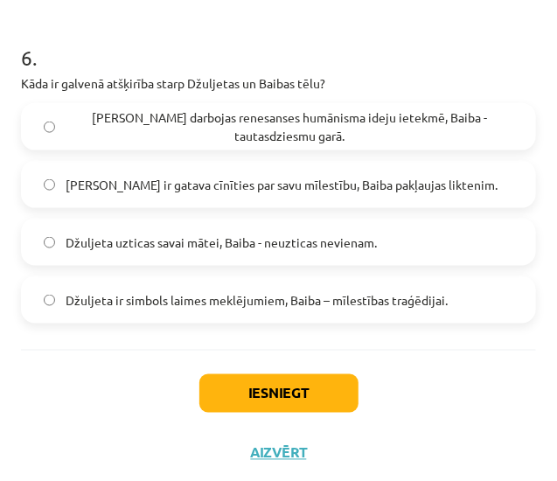
click at [446, 127] on span "Džuljeta darbojas renesanses humānisma ideju ietekmē, Baiba - tautasdziesmu gar…" at bounding box center [290, 126] width 448 height 37
click at [344, 397] on button "Iesniegt" at bounding box center [278, 393] width 159 height 38
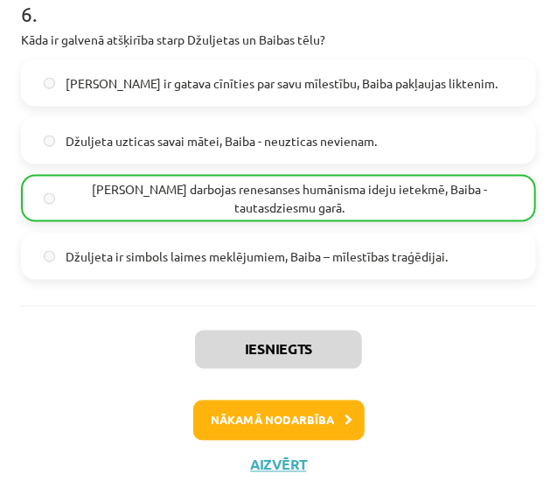
scroll to position [2250, 0]
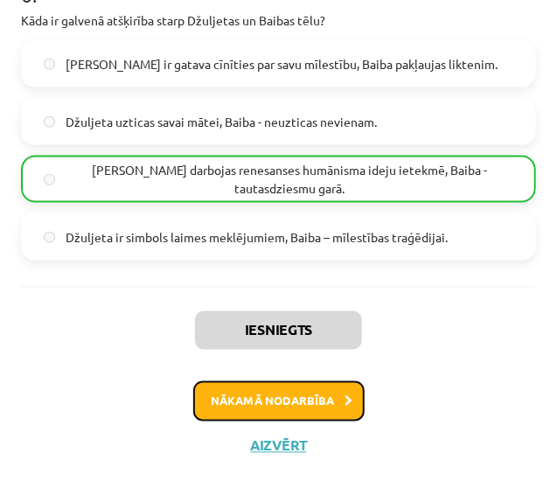
click at [338, 389] on button "Nākamā nodarbība" at bounding box center [278, 401] width 171 height 40
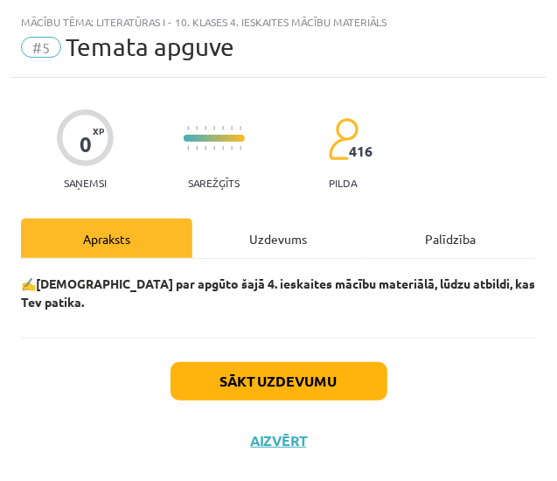
scroll to position [0, 0]
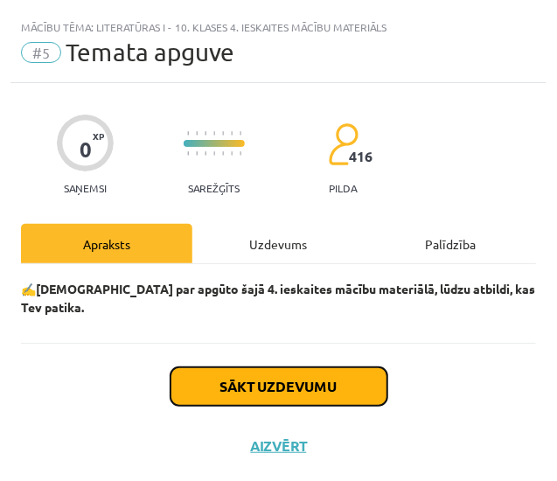
click at [338, 367] on button "Sākt uzdevumu" at bounding box center [279, 386] width 217 height 38
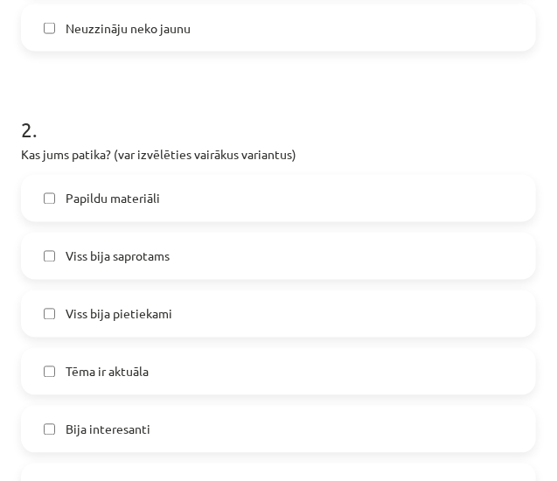
scroll to position [787, 0]
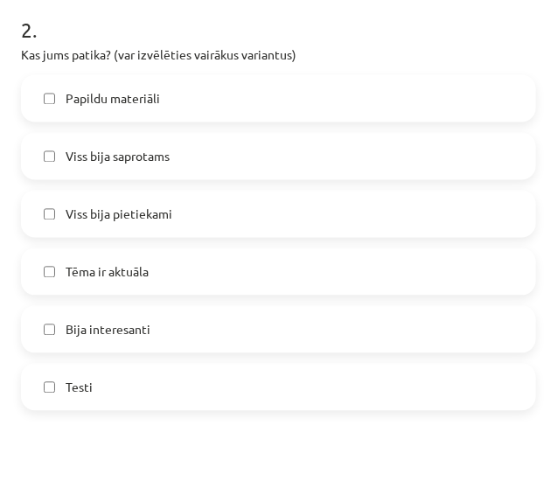
click at [229, 158] on label "Viss bija saprotams" at bounding box center [279, 157] width 512 height 44
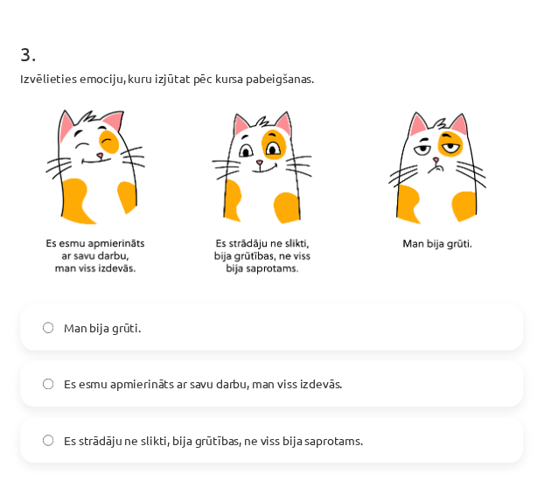
scroll to position [1379, 0]
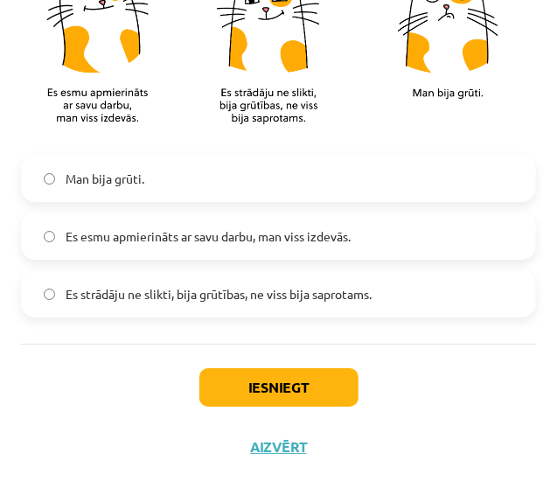
click at [284, 232] on span "Es esmu apmierināts ar savu darbu, man viss izdevās." at bounding box center [208, 236] width 285 height 18
click at [293, 381] on button "Iesniegt" at bounding box center [278, 387] width 159 height 38
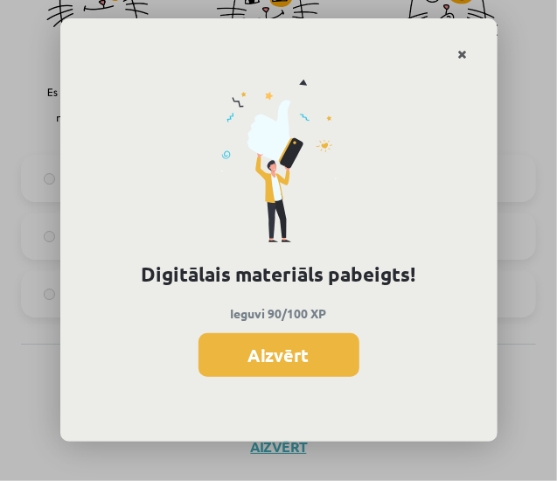
click at [461, 47] on link "Close" at bounding box center [463, 55] width 31 height 34
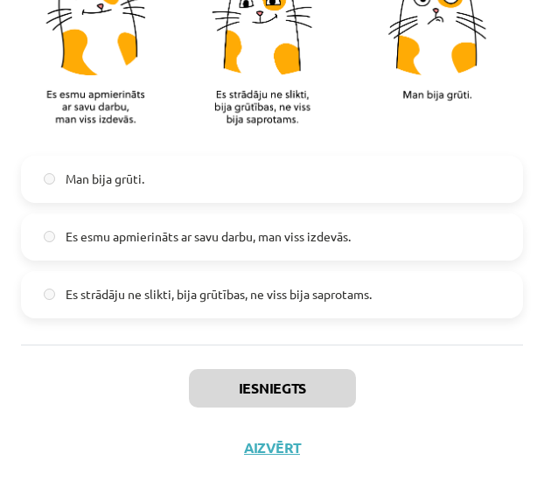
scroll to position [787, 0]
click at [285, 429] on div "Iesniegts Aizvērt" at bounding box center [272, 406] width 502 height 122
click at [273, 447] on button "Aizvērt" at bounding box center [272, 447] width 66 height 17
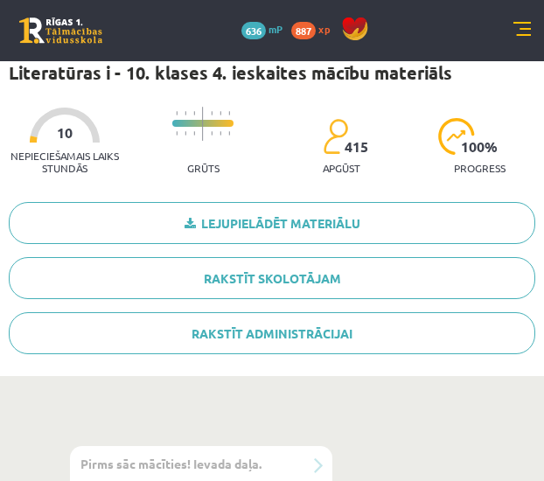
scroll to position [0, 0]
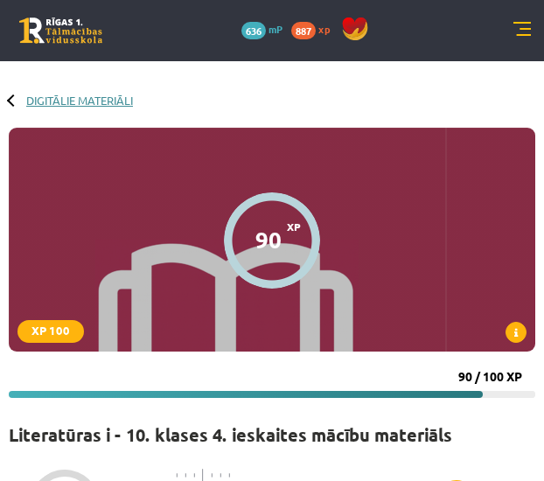
click at [34, 94] on link "Digitālie materiāli" at bounding box center [79, 100] width 107 height 13
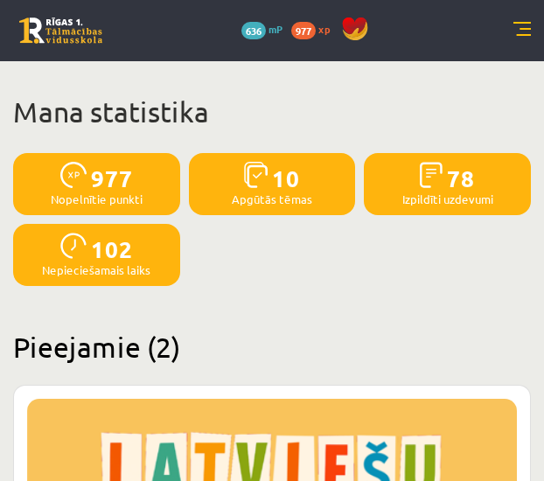
click at [529, 29] on link at bounding box center [522, 30] width 17 height 17
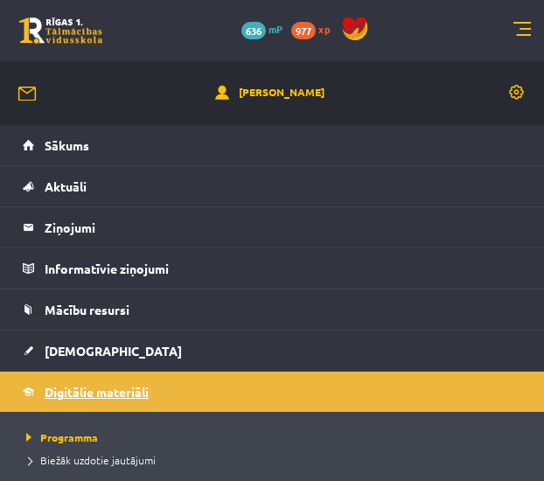
click at [156, 396] on link "Digitālie materiāli" at bounding box center [273, 392] width 500 height 40
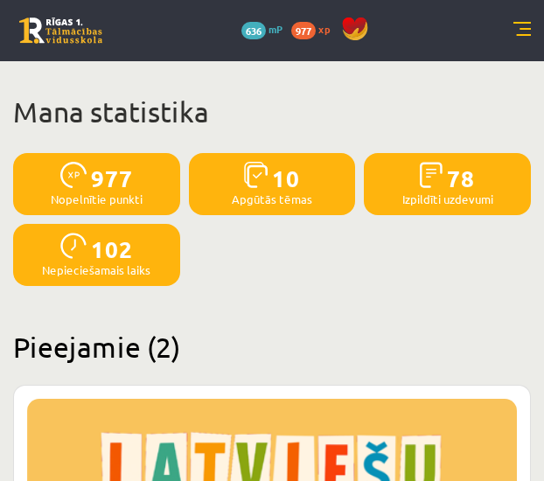
click at [93, 245] on span "102" at bounding box center [112, 249] width 42 height 32
click at [108, 276] on p "Nepieciešamais laiks" at bounding box center [96, 270] width 108 height 10
click at [512, 24] on div "0 Dāvanas 636 mP 977 xp" at bounding box center [272, 30] width 544 height 61
click at [526, 20] on div "0 Dāvanas 636 mP 977 xp" at bounding box center [272, 30] width 544 height 61
click at [520, 34] on link at bounding box center [522, 30] width 17 height 17
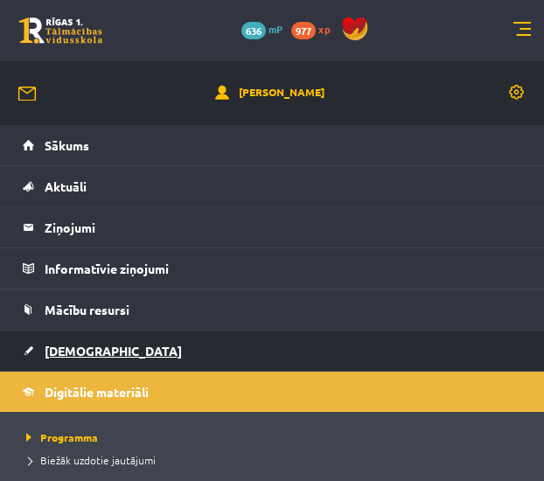
click at [65, 355] on span "[DEMOGRAPHIC_DATA]" at bounding box center [113, 351] width 137 height 16
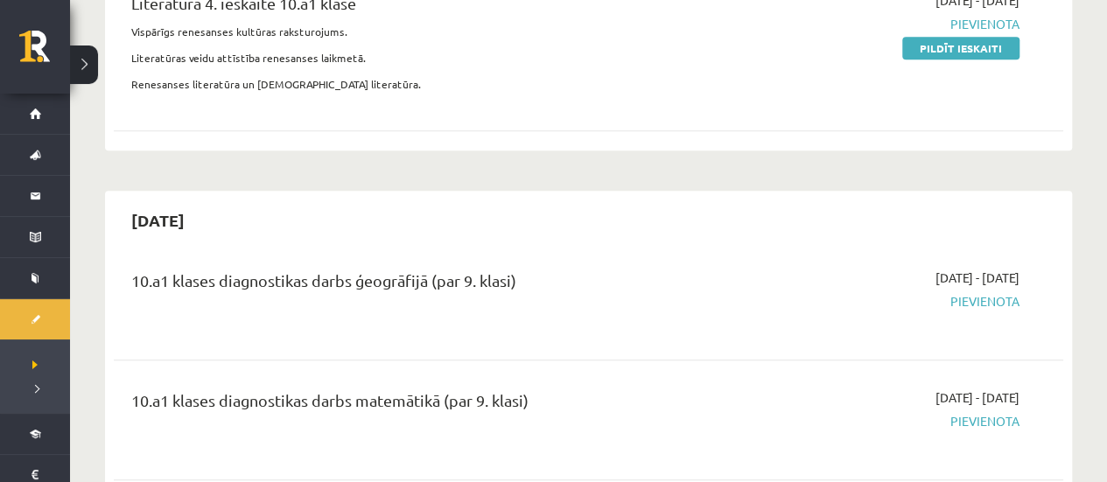
scroll to position [700, 0]
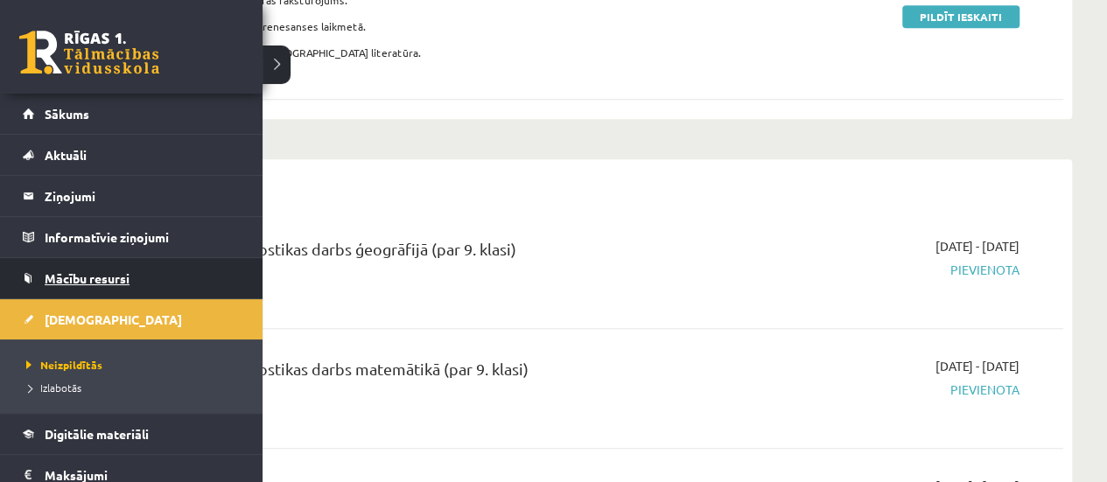
click at [83, 275] on span "Mācību resursi" at bounding box center [87, 278] width 85 height 16
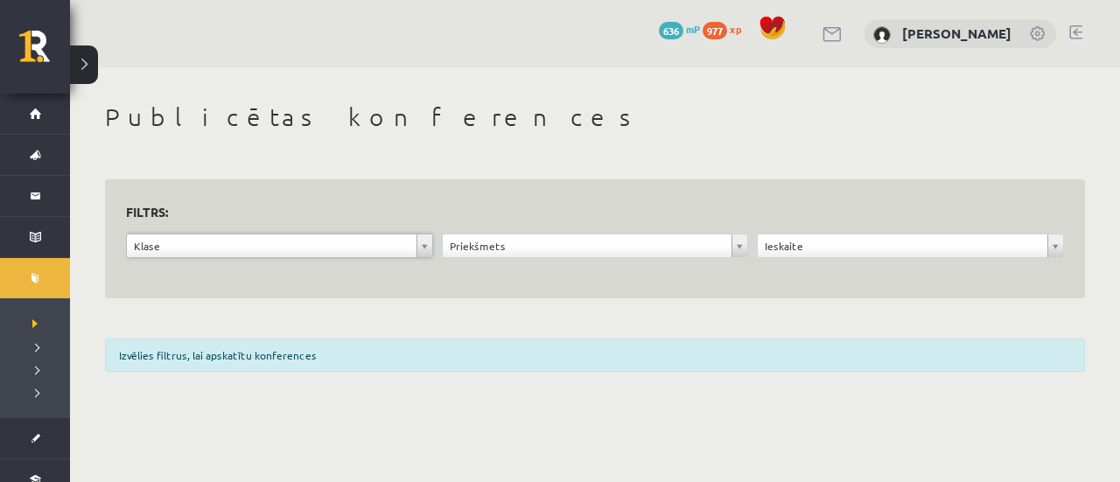
drag, startPoint x: 418, startPoint y: 251, endPoint x: 419, endPoint y: 262, distance: 11.4
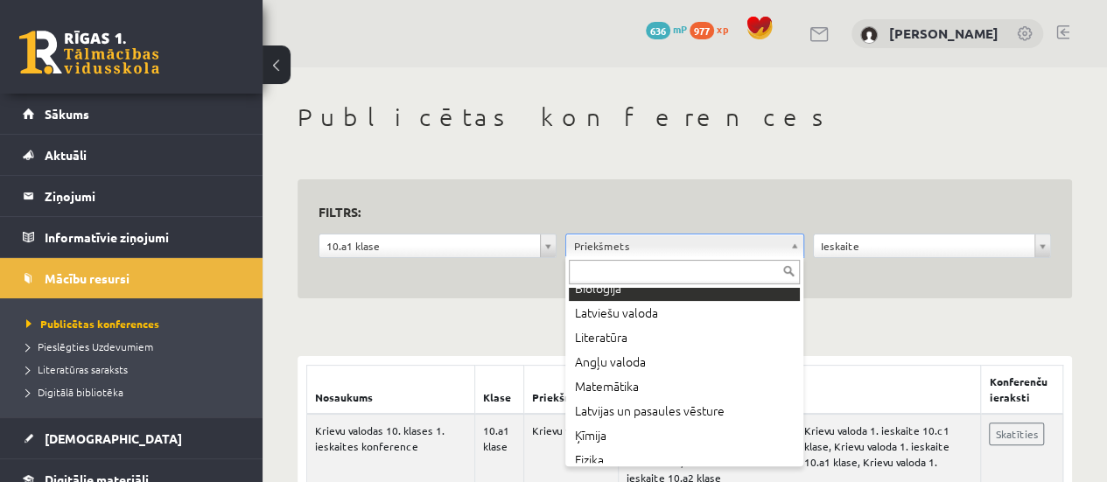
scroll to position [87, 0]
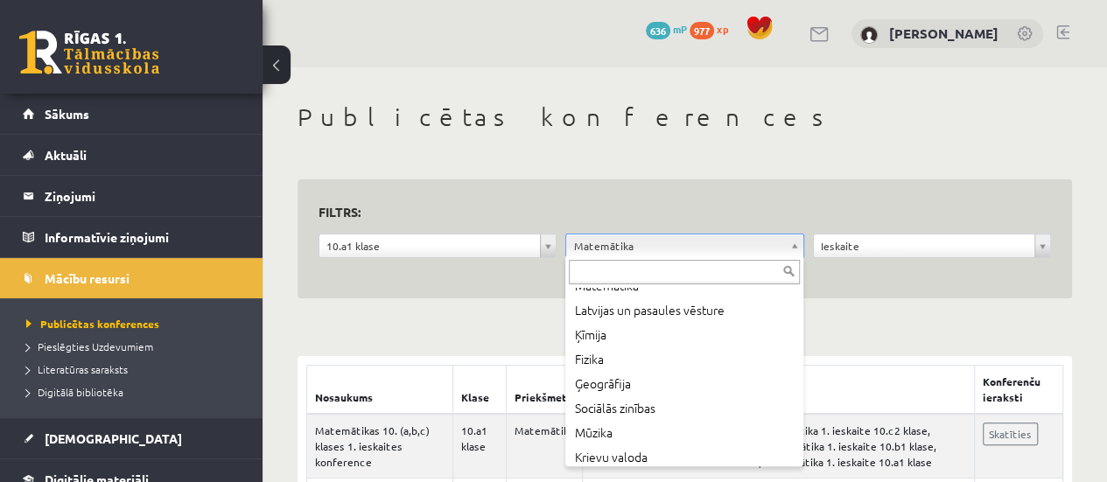
scroll to position [175, 0]
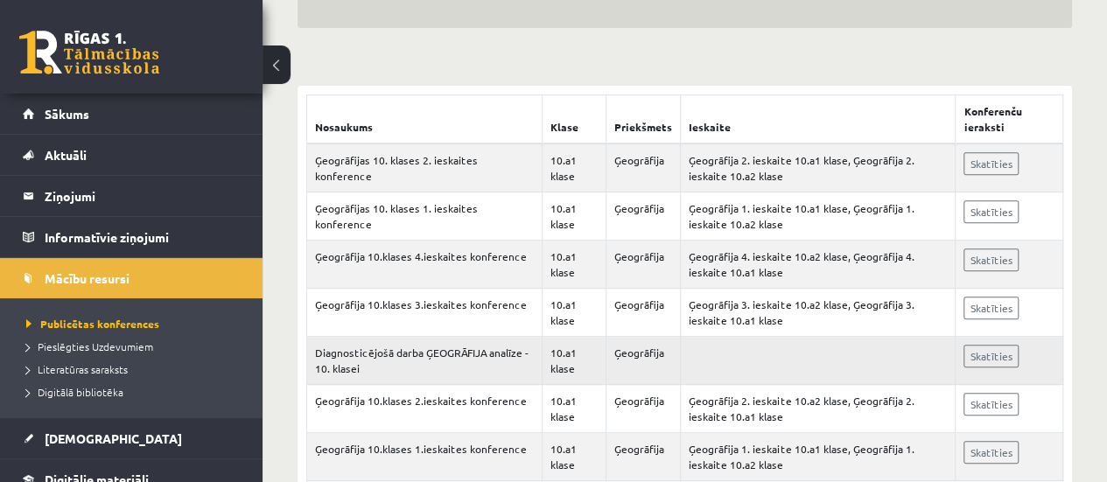
scroll to position [320, 0]
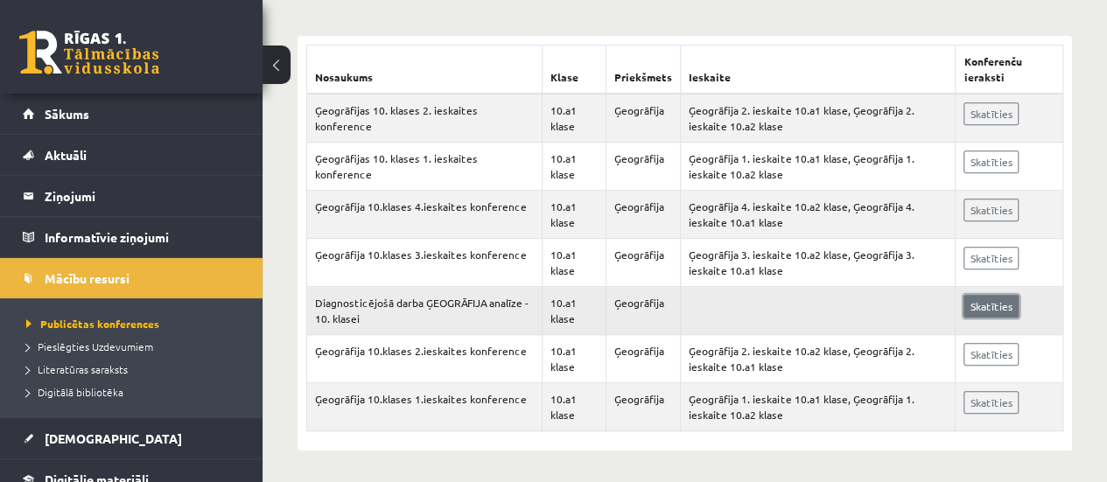
click at [978, 297] on link "Skatīties" at bounding box center [990, 306] width 55 height 23
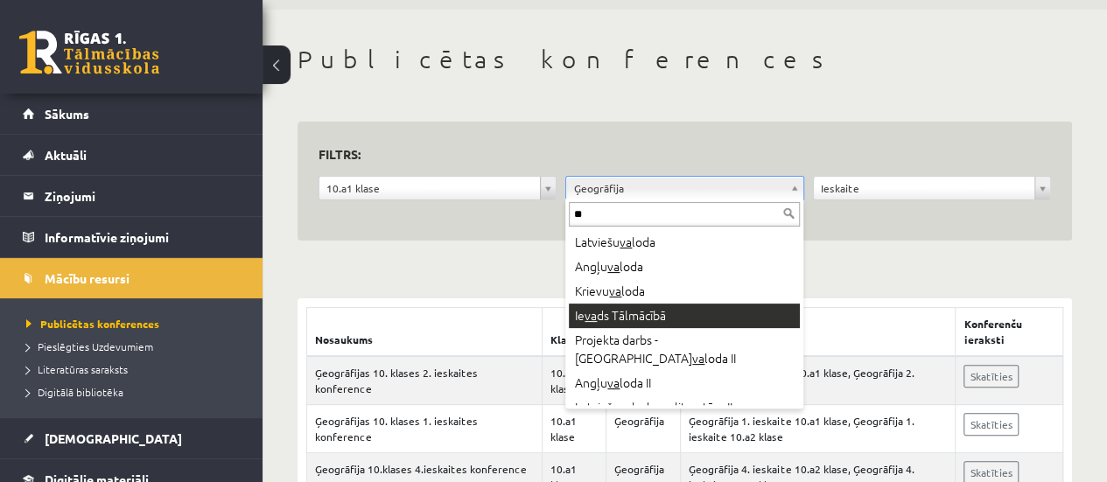
scroll to position [87, 0]
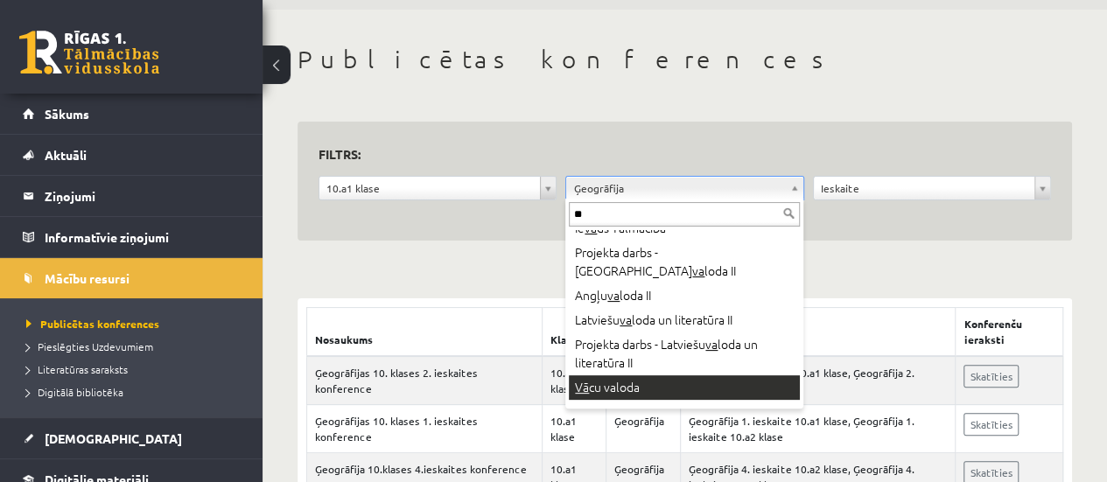
type input "**"
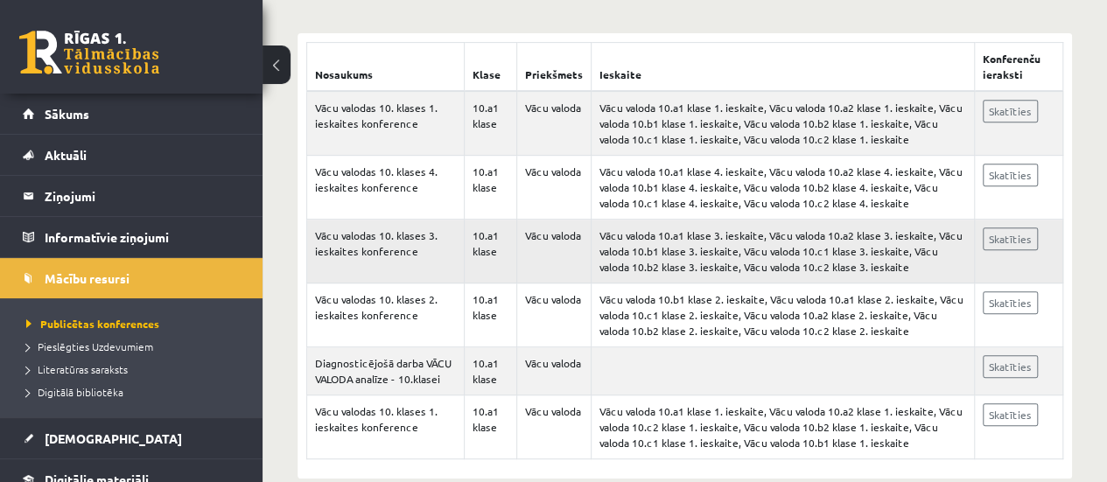
scroll to position [352, 0]
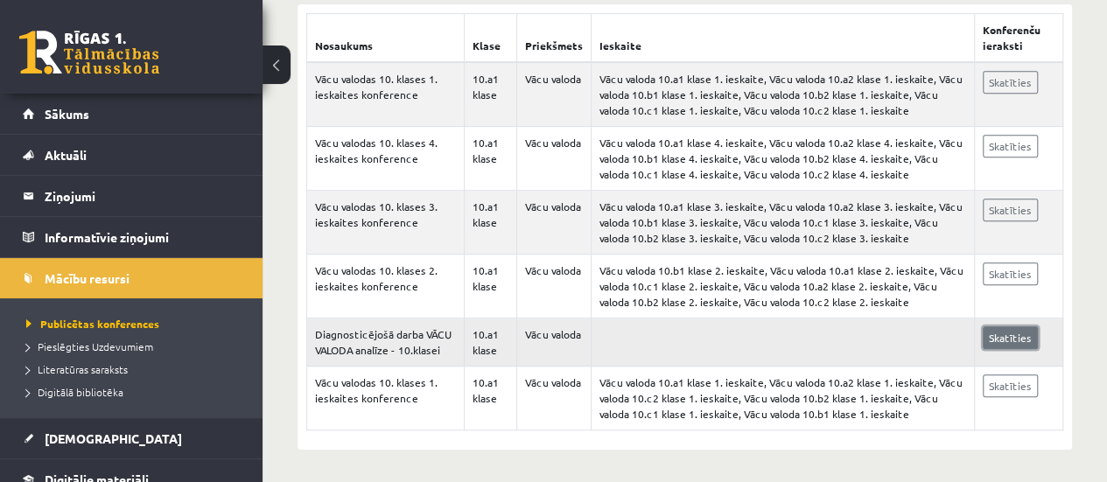
click at [1010, 336] on link "Skatīties" at bounding box center [1010, 337] width 55 height 23
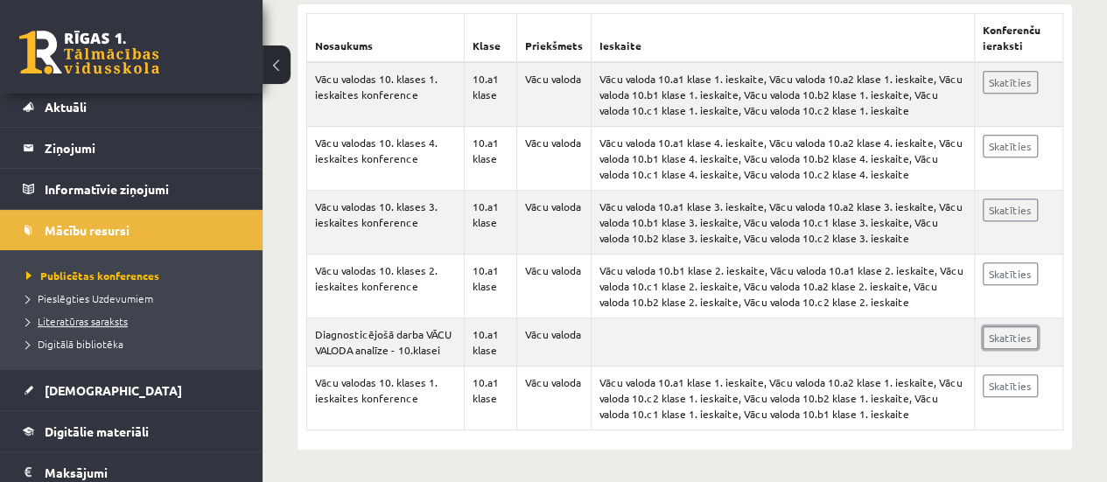
scroll to position [87, 0]
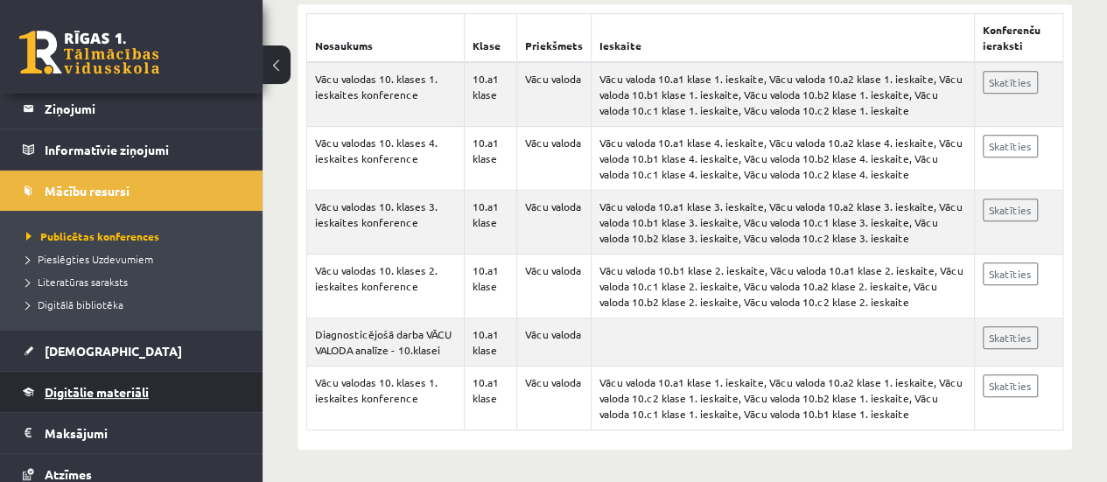
click at [138, 391] on span "Digitālie materiāli" at bounding box center [97, 392] width 104 height 16
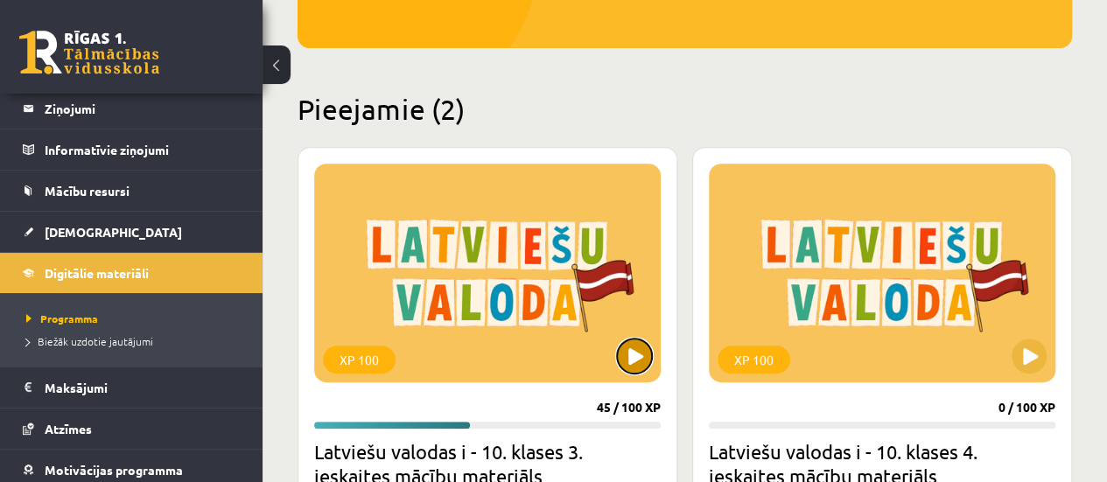
click at [646, 360] on button at bounding box center [634, 356] width 35 height 35
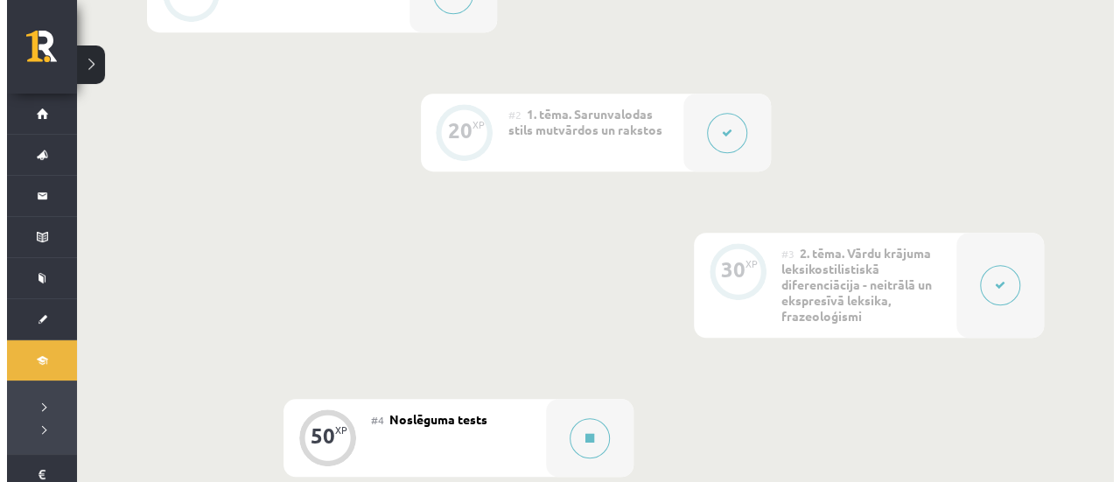
scroll to position [525, 0]
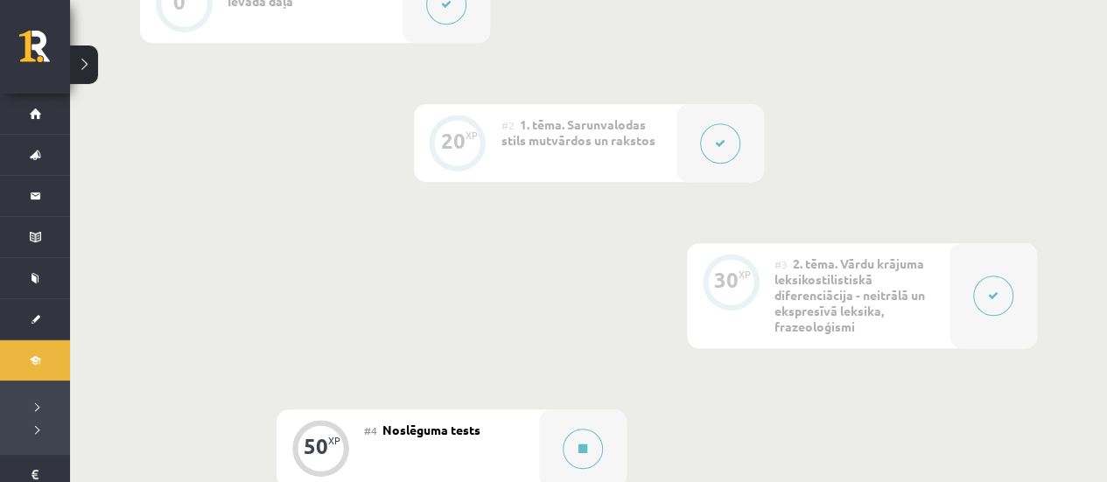
click at [591, 158] on div "#2 1. tēma. Sarunvalodas stils mutvārdos un rakstos" at bounding box center [588, 143] width 175 height 78
click at [707, 139] on button at bounding box center [720, 143] width 40 height 40
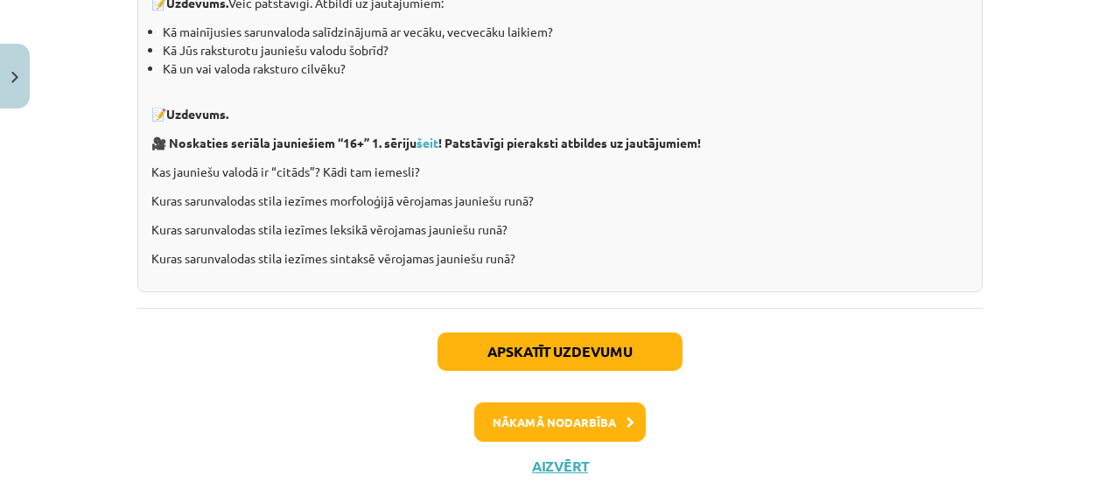
scroll to position [4080, 0]
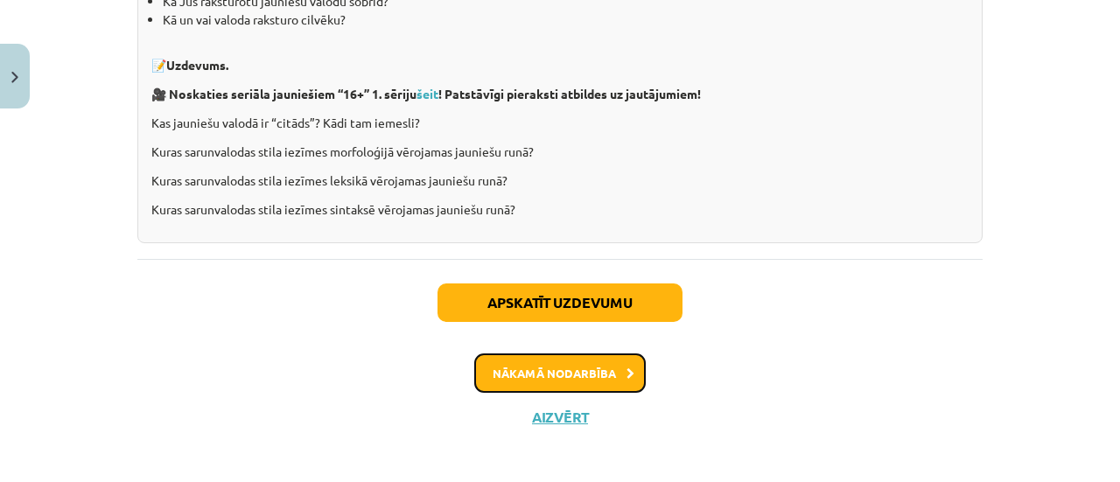
click at [586, 365] on button "Nākamā nodarbība" at bounding box center [559, 373] width 171 height 40
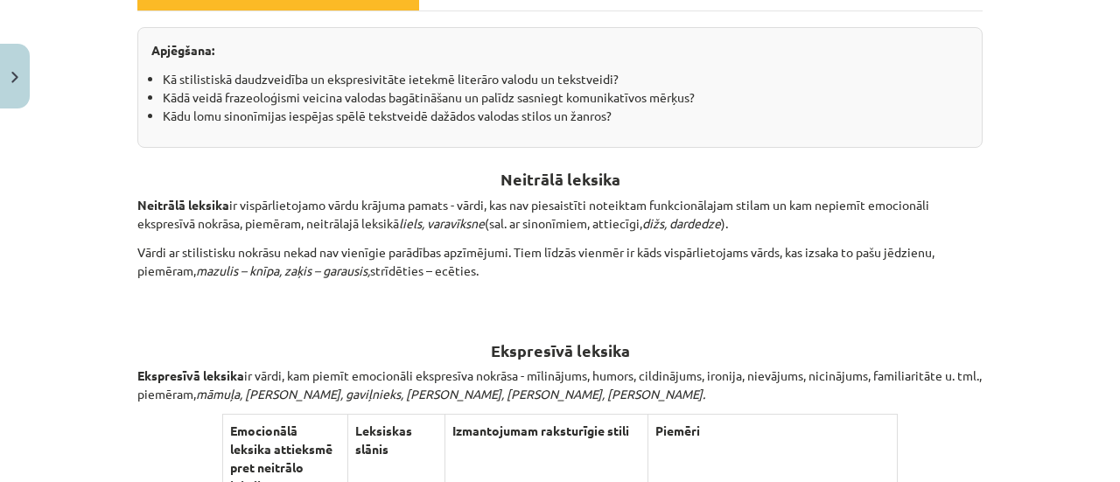
scroll to position [311, 0]
